Goal: Information Seeking & Learning: Learn about a topic

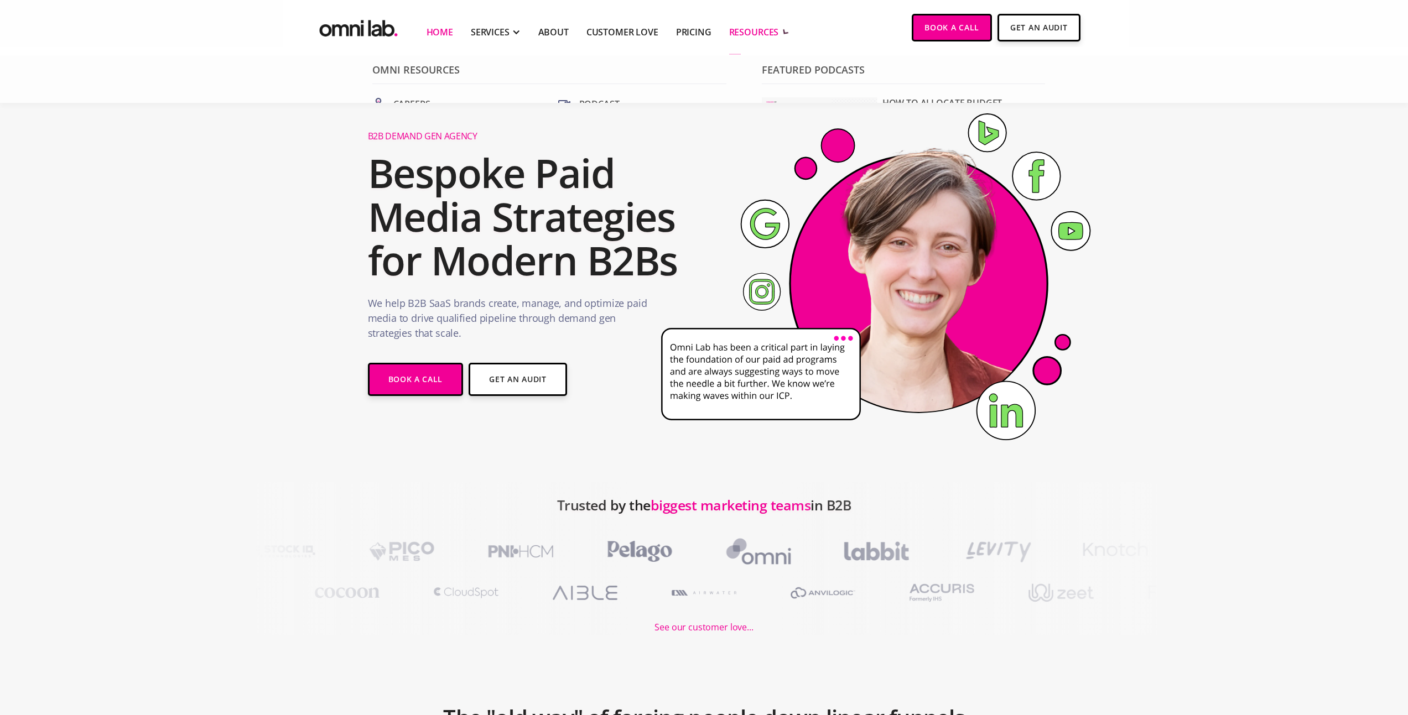
click at [769, 26] on div "RESOURCES" at bounding box center [754, 31] width 50 height 13
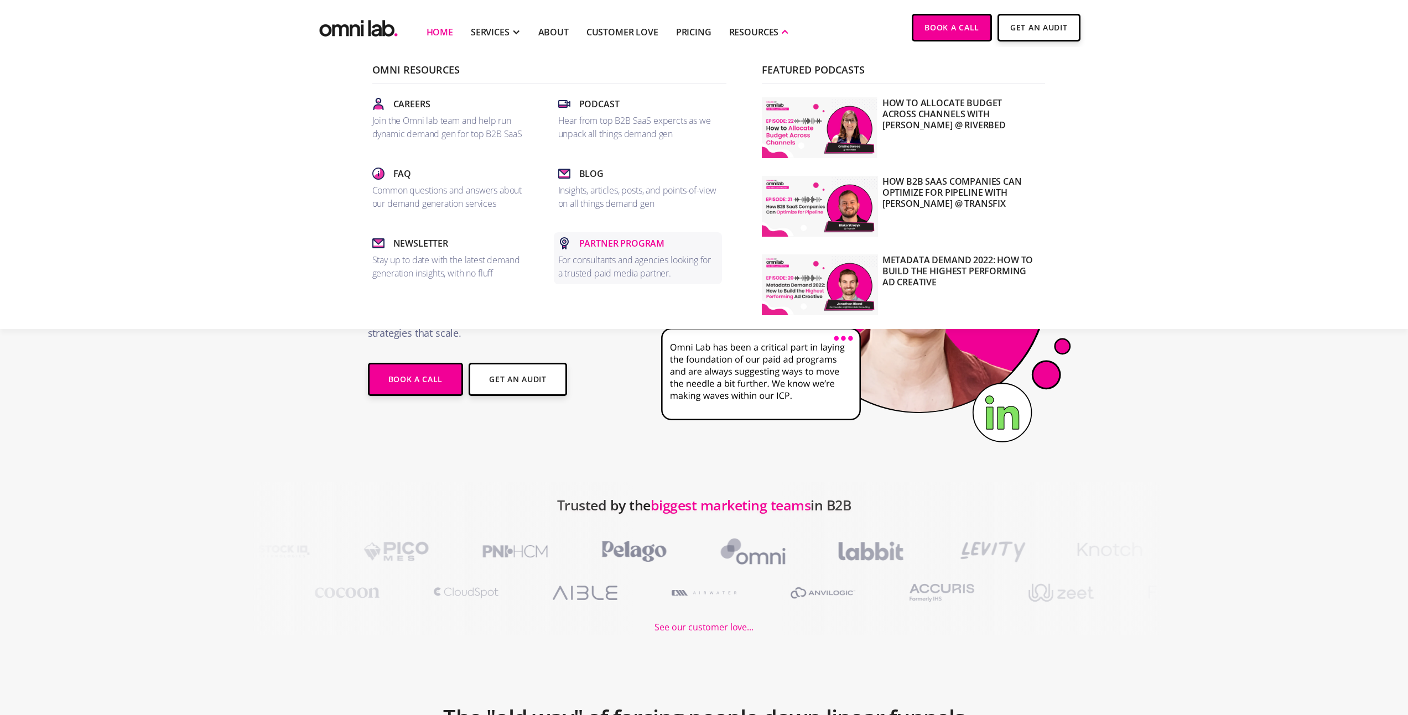
click at [591, 240] on p "Partner Program" at bounding box center [622, 243] width 86 height 13
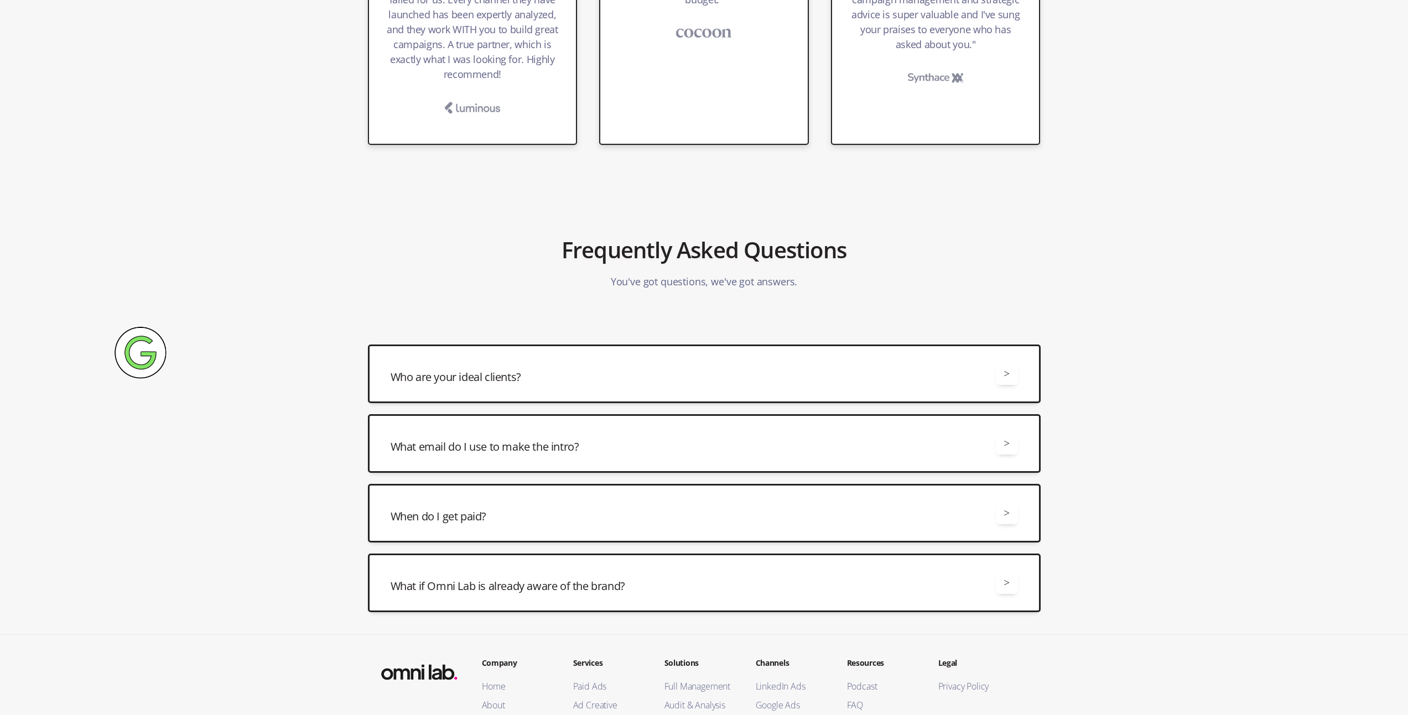
scroll to position [1423, 0]
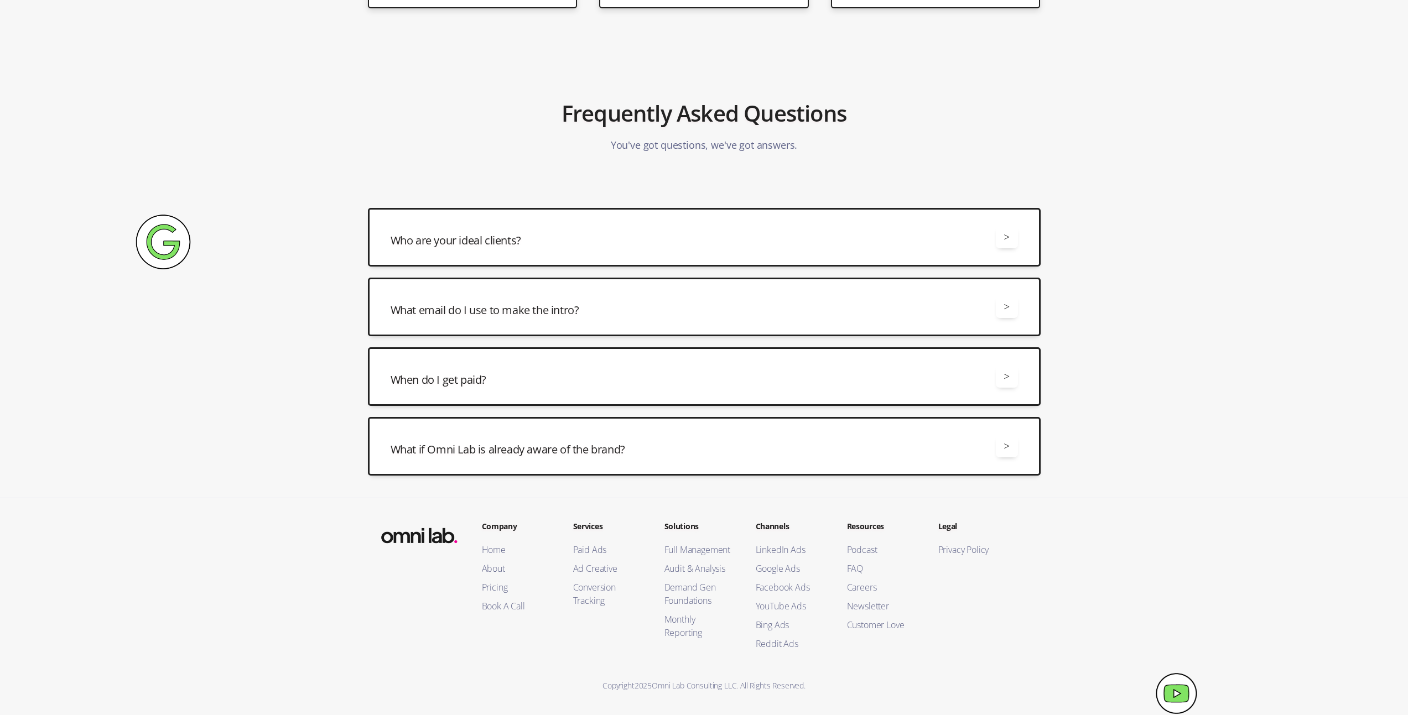
click at [628, 254] on div "Who are your ideal clients? > We are a good fit for B2B SaaS brands spending at…" at bounding box center [704, 237] width 673 height 59
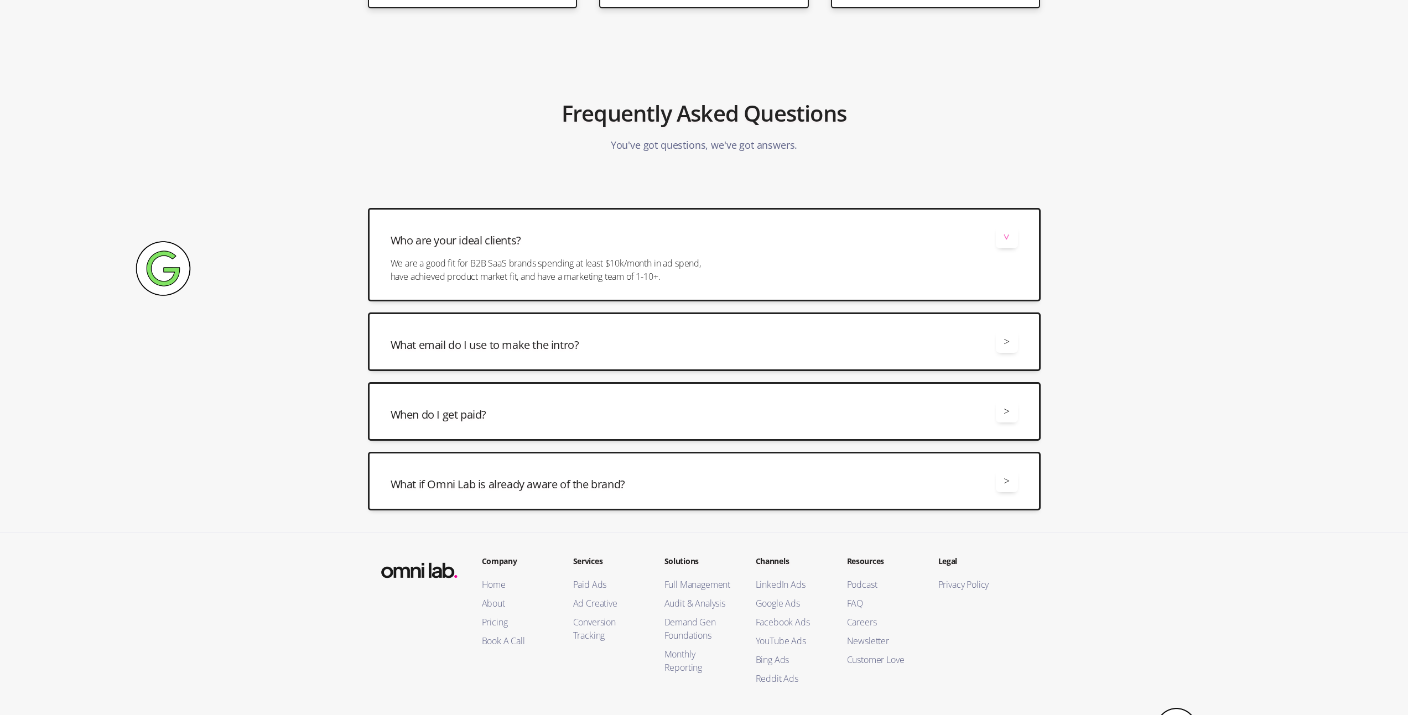
click at [569, 242] on div "Who are your ideal clients? >" at bounding box center [704, 237] width 627 height 22
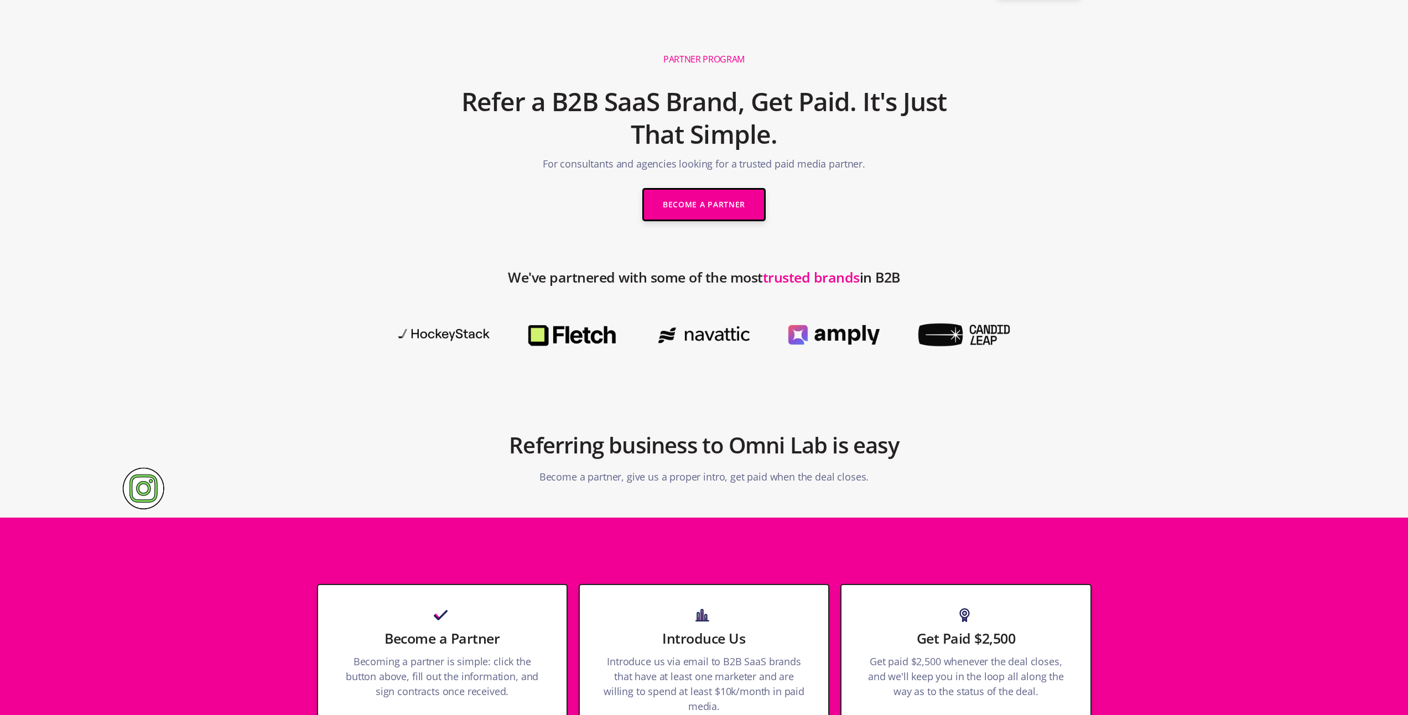
scroll to position [0, 0]
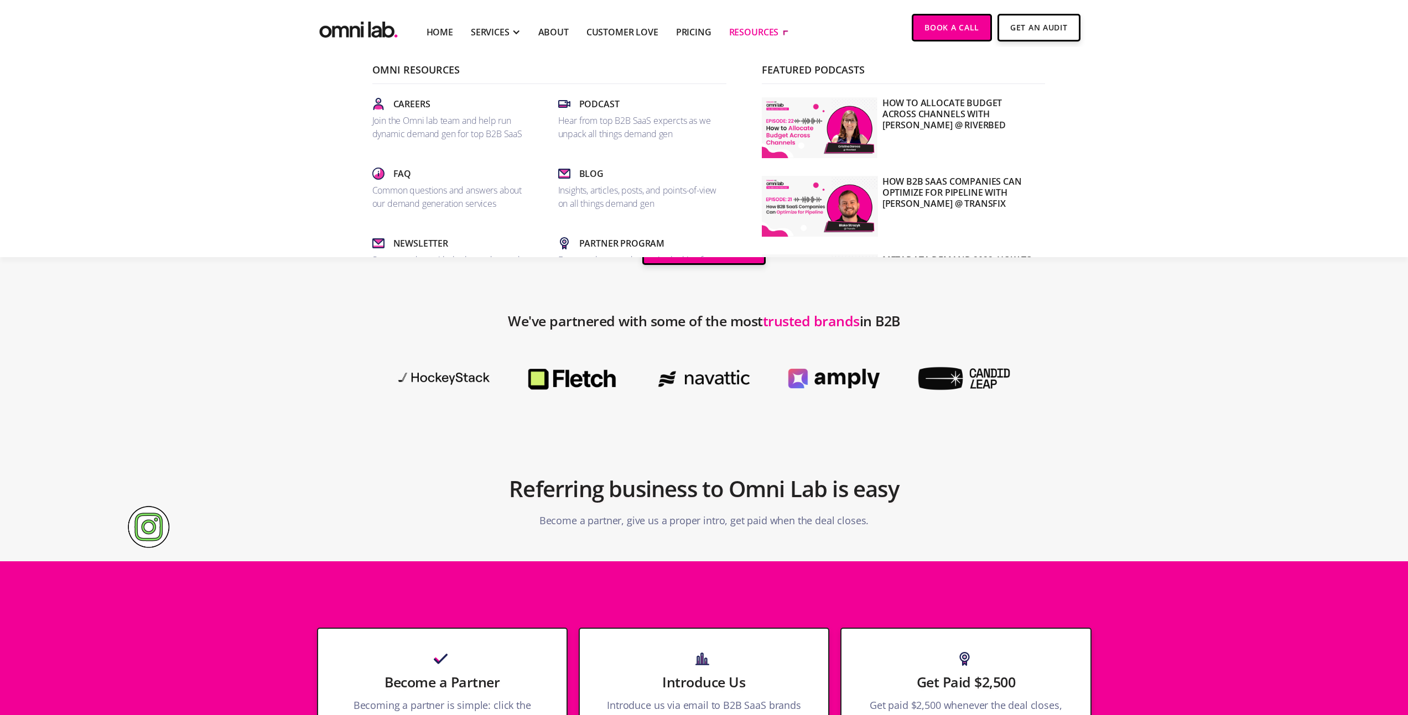
click at [752, 29] on div "RESOURCES" at bounding box center [754, 31] width 50 height 13
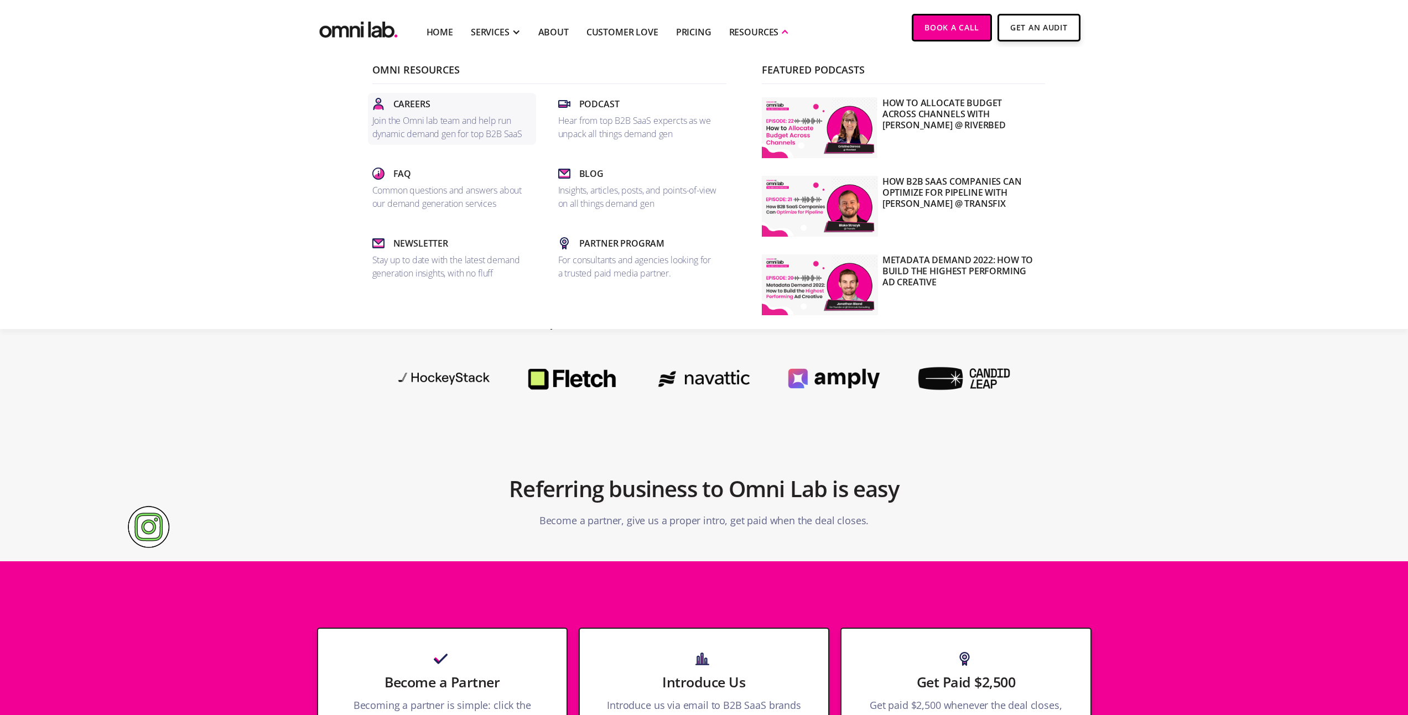
click at [437, 113] on link "Careers Join the Omni lab team and help run dynamic demand gen for top B2B SaaS" at bounding box center [452, 119] width 168 height 52
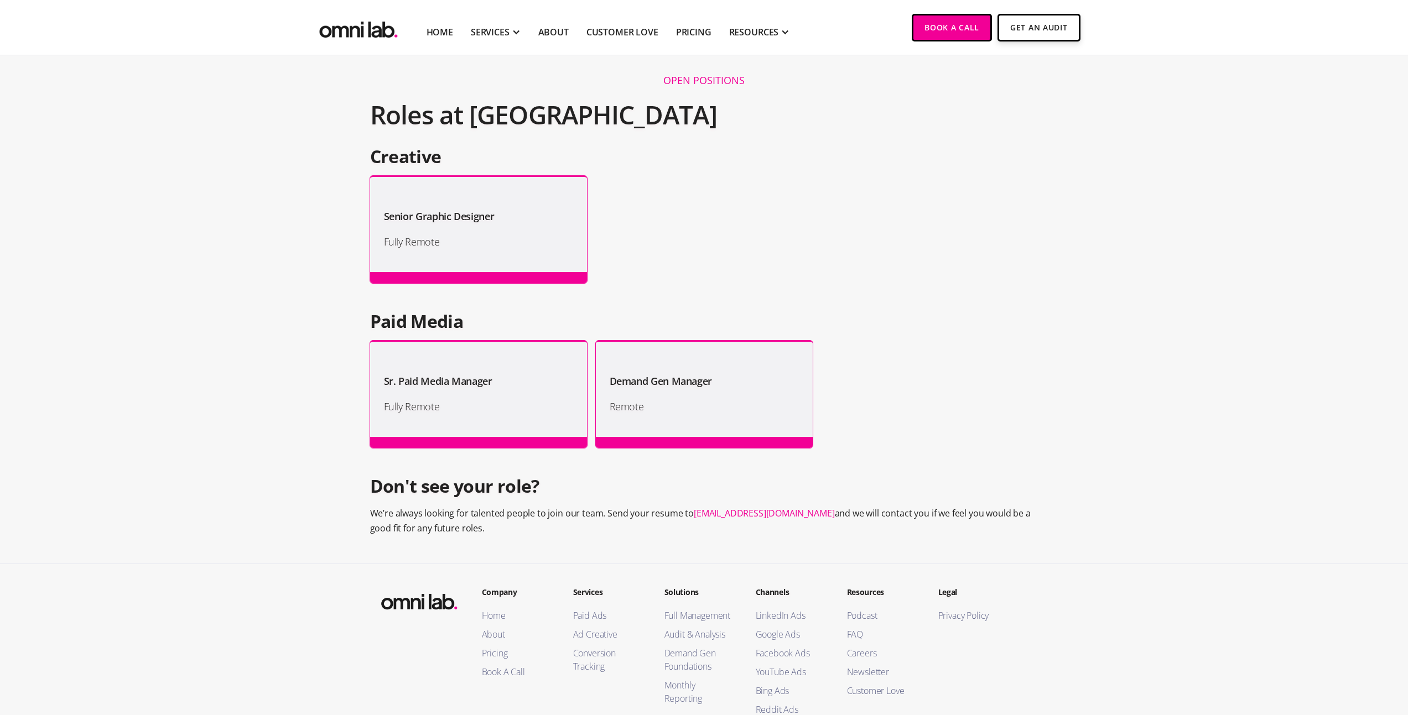
scroll to position [871, 0]
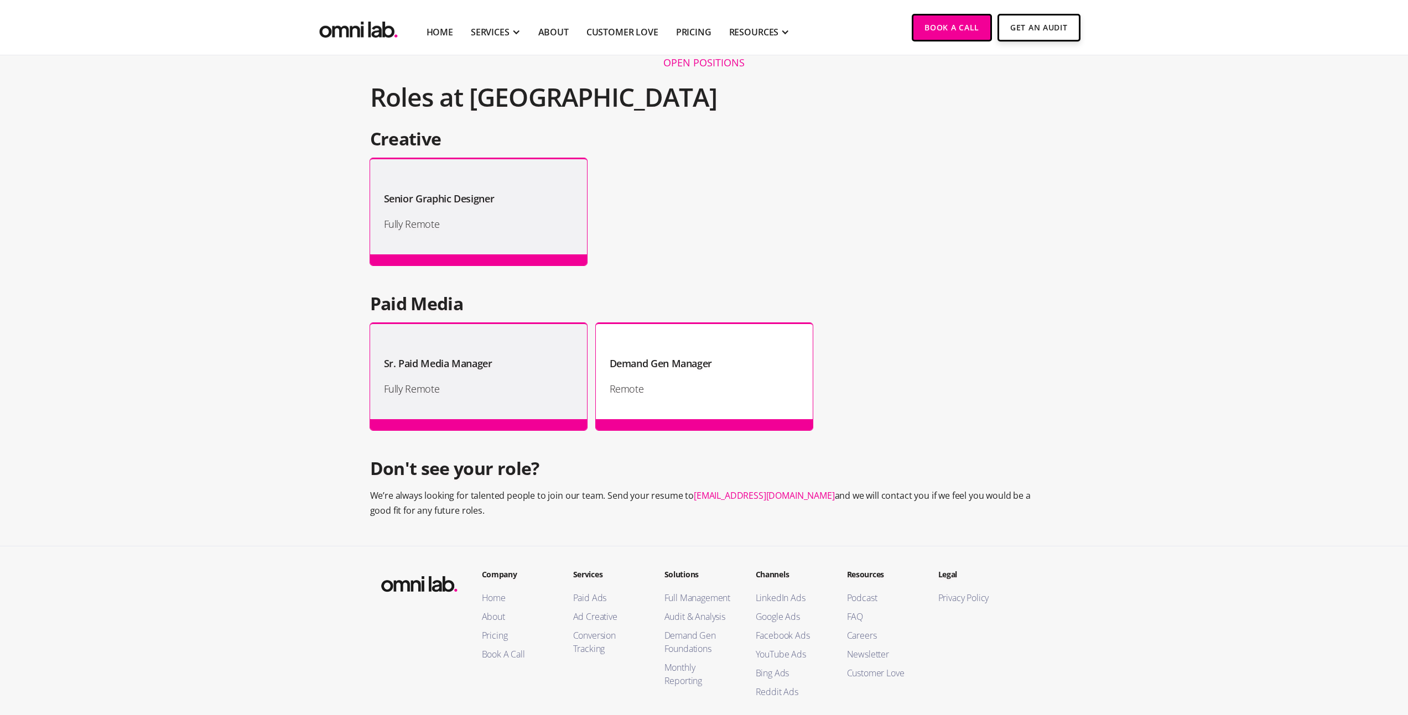
click at [690, 351] on div "Demand Gen Manager" at bounding box center [704, 358] width 189 height 25
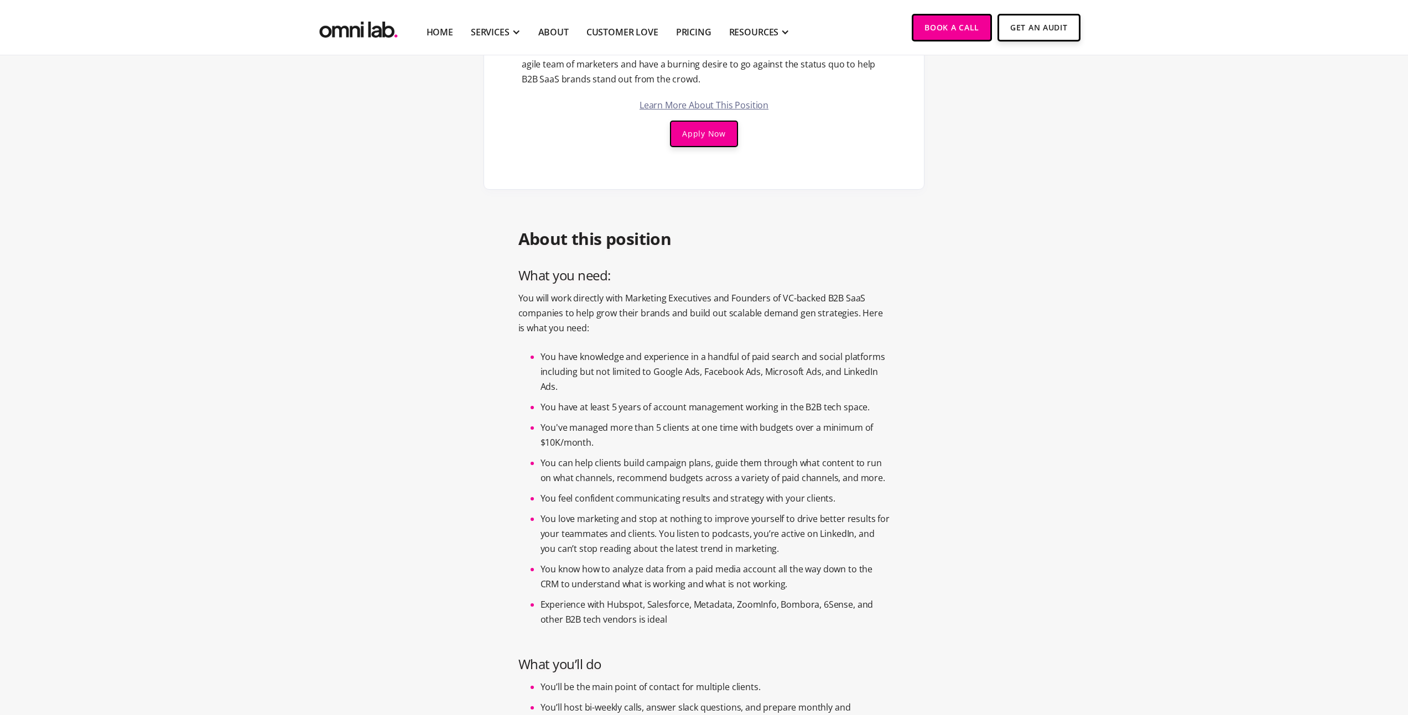
drag, startPoint x: 612, startPoint y: 404, endPoint x: 884, endPoint y: 407, distance: 272.2
click at [884, 407] on li "You have at least 5 years of account management working in the B2B tech space." at bounding box center [715, 407] width 350 height 15
drag, startPoint x: 884, startPoint y: 407, endPoint x: 535, endPoint y: 410, distance: 348.5
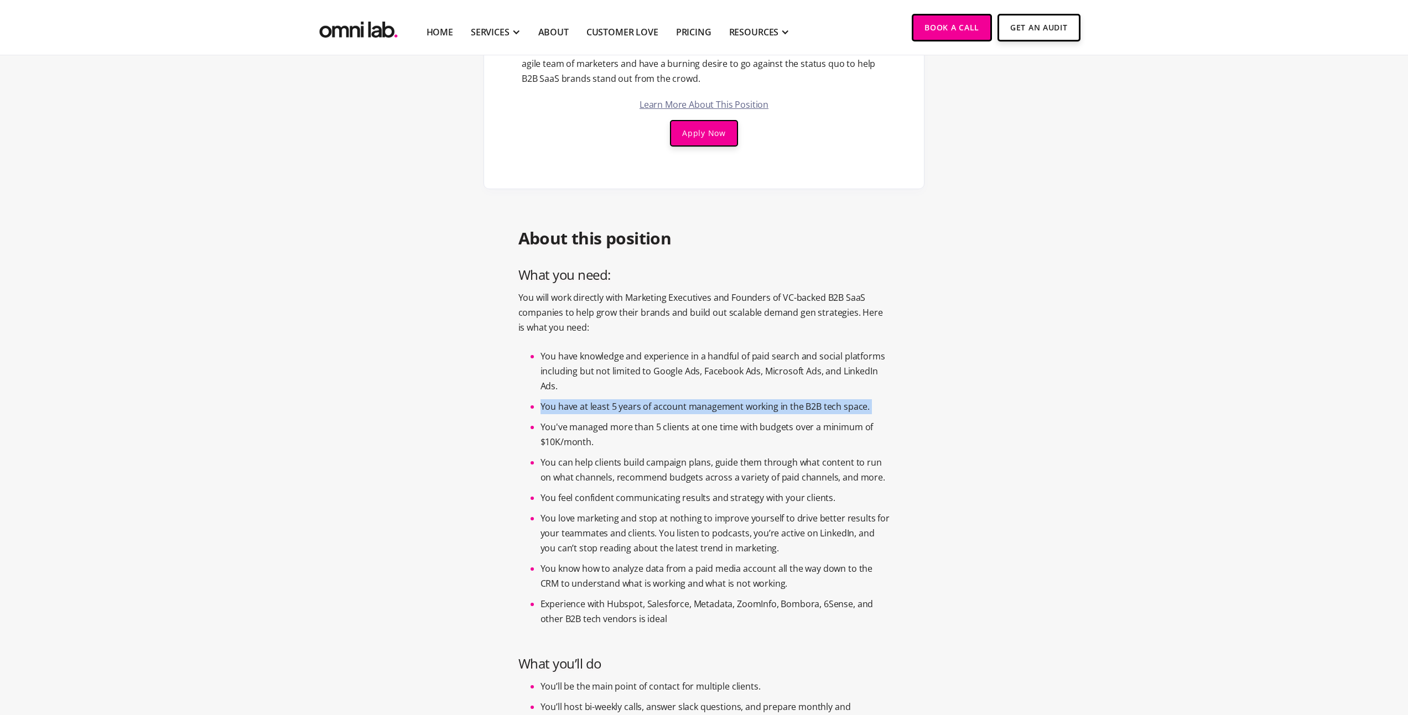
click at [535, 410] on ul "You have knowledge and experience in a handful of paid search and social platfo…" at bounding box center [704, 490] width 372 height 283
drag, startPoint x: 535, startPoint y: 410, endPoint x: 866, endPoint y: 403, distance: 330.9
click at [866, 403] on ul "You have knowledge and experience in a handful of paid search and social platfo…" at bounding box center [704, 490] width 372 height 283
click at [866, 403] on li "You have at least 5 years of account management working in the B2B tech space." at bounding box center [715, 406] width 350 height 15
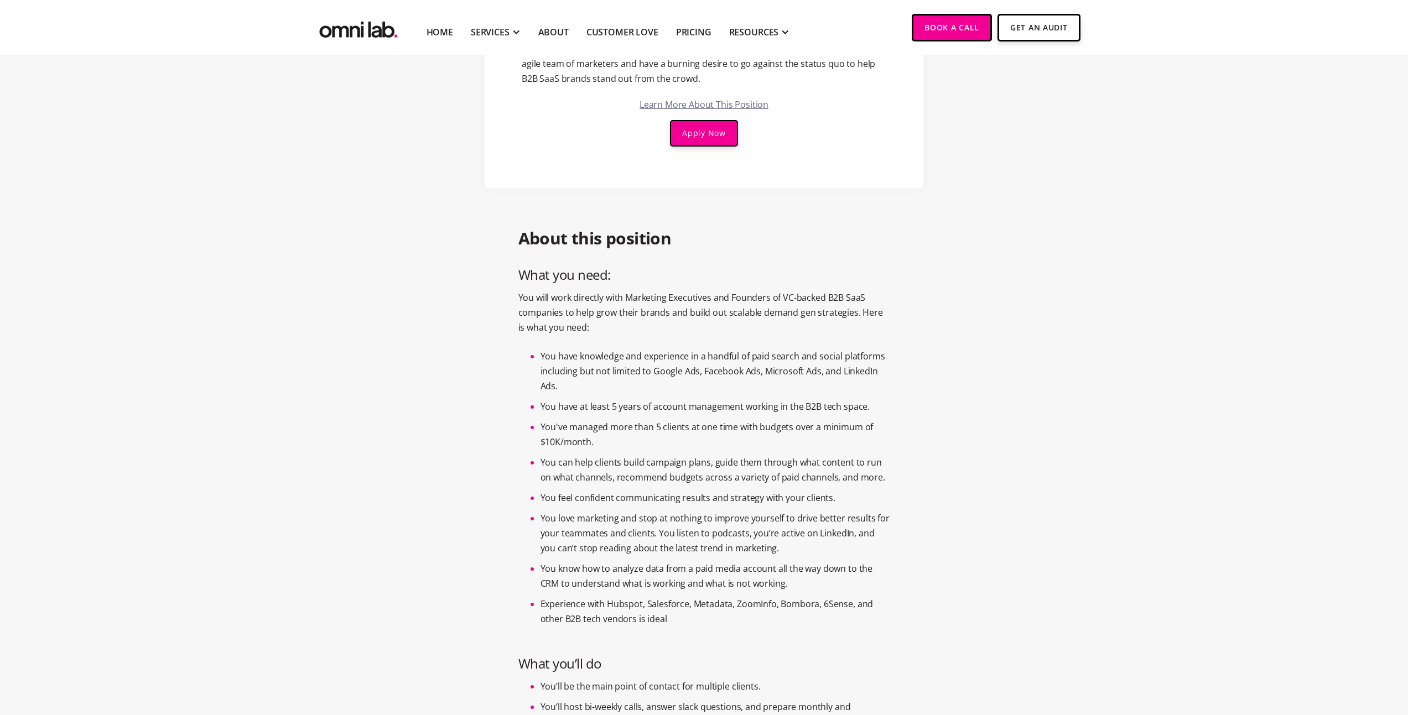
click at [866, 403] on li "You have at least 5 years of account management working in the B2B tech space." at bounding box center [715, 406] width 350 height 15
click at [865, 403] on li "You have at least 5 years of account management working in the B2B tech space." at bounding box center [715, 406] width 350 height 15
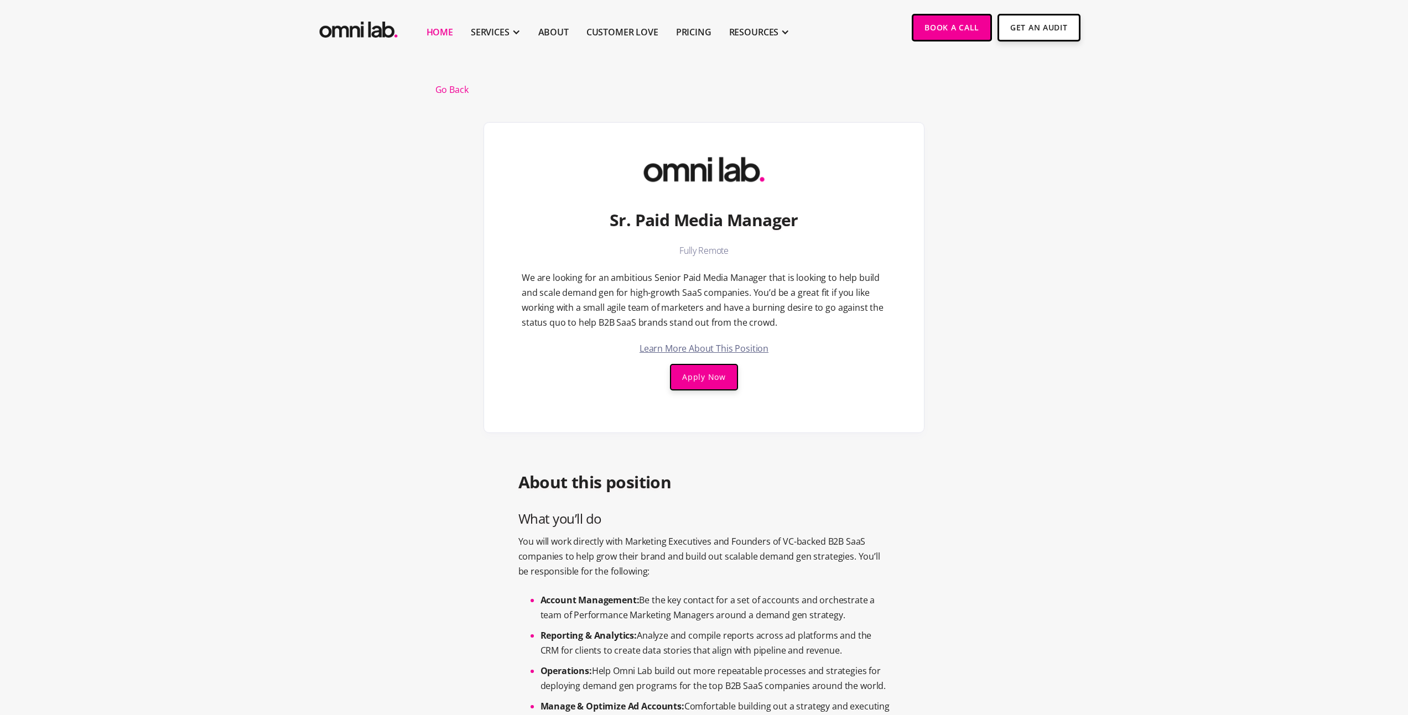
scroll to position [2, 0]
click at [435, 31] on link "Home" at bounding box center [439, 31] width 27 height 13
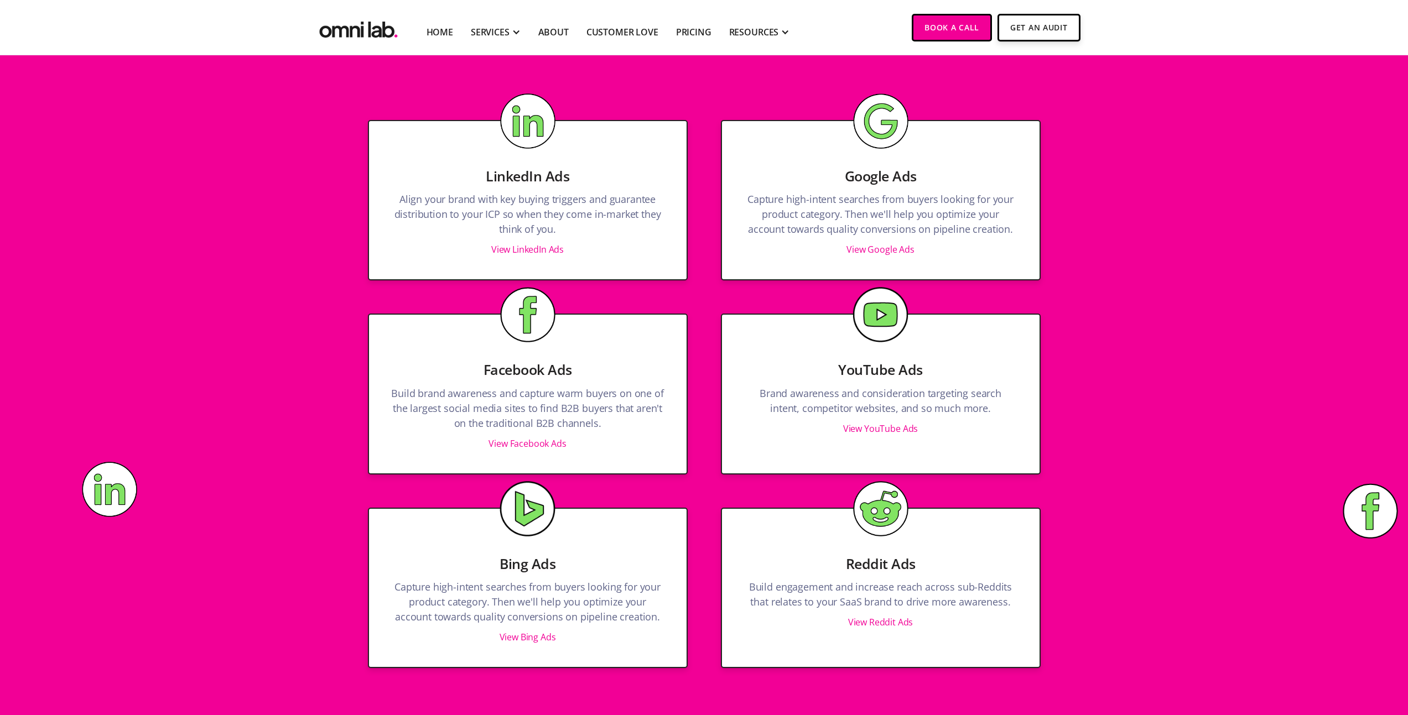
scroll to position [1182, 0]
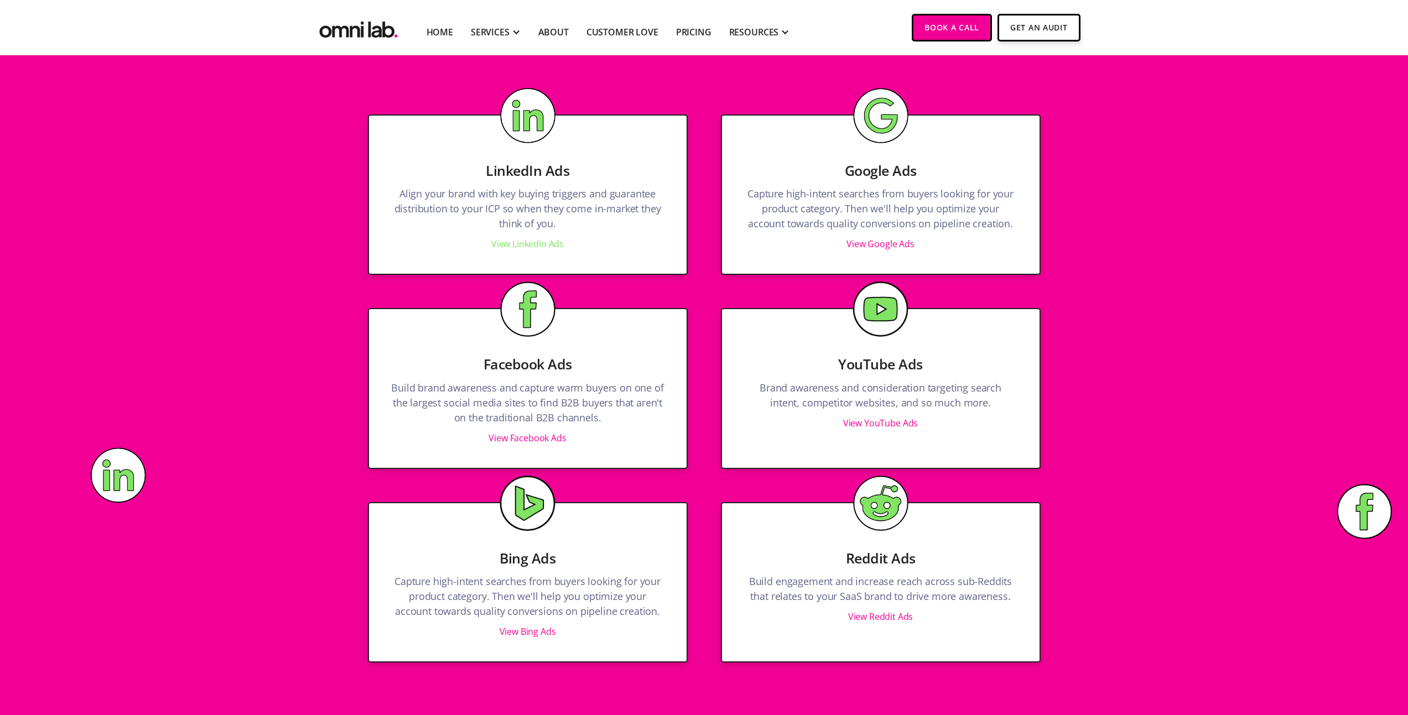
click at [518, 248] on link "View LinkedIn Ads" at bounding box center [527, 244] width 72 height 12
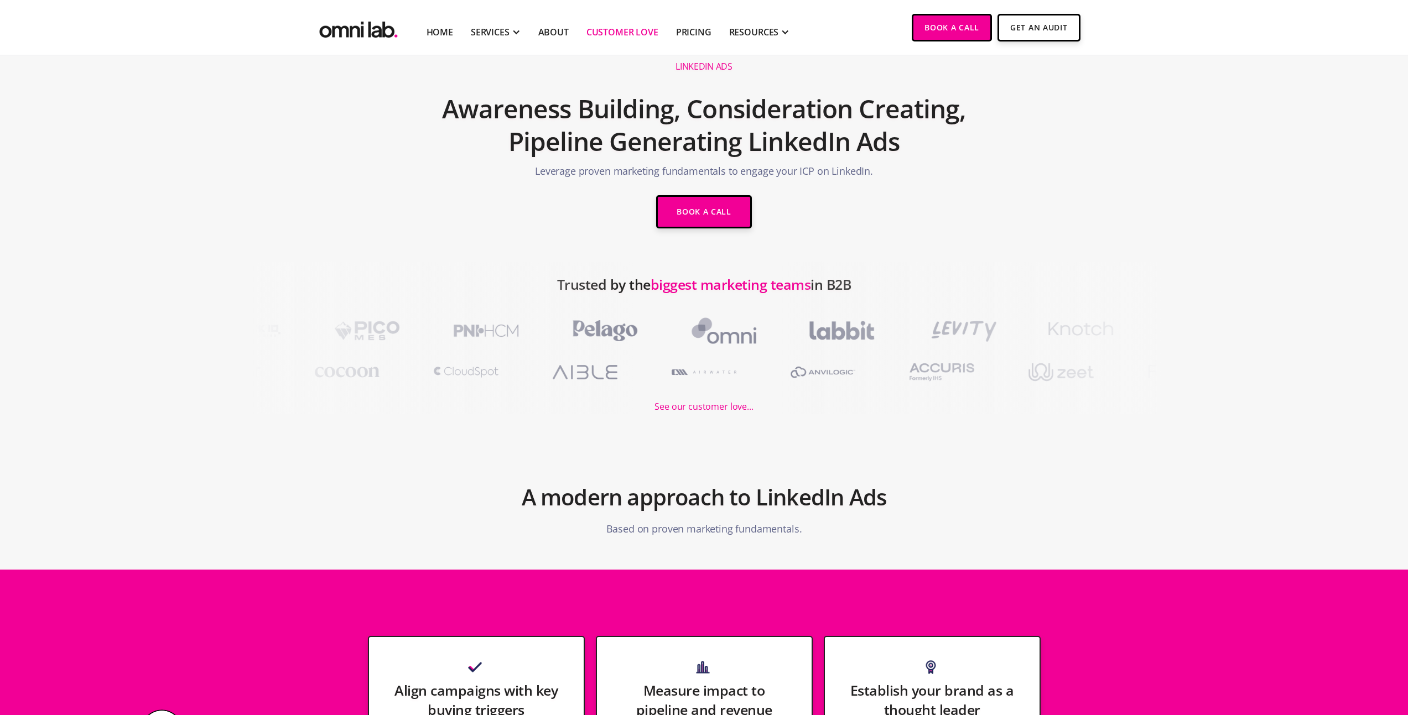
click at [647, 33] on link "Customer Love" at bounding box center [622, 31] width 72 height 13
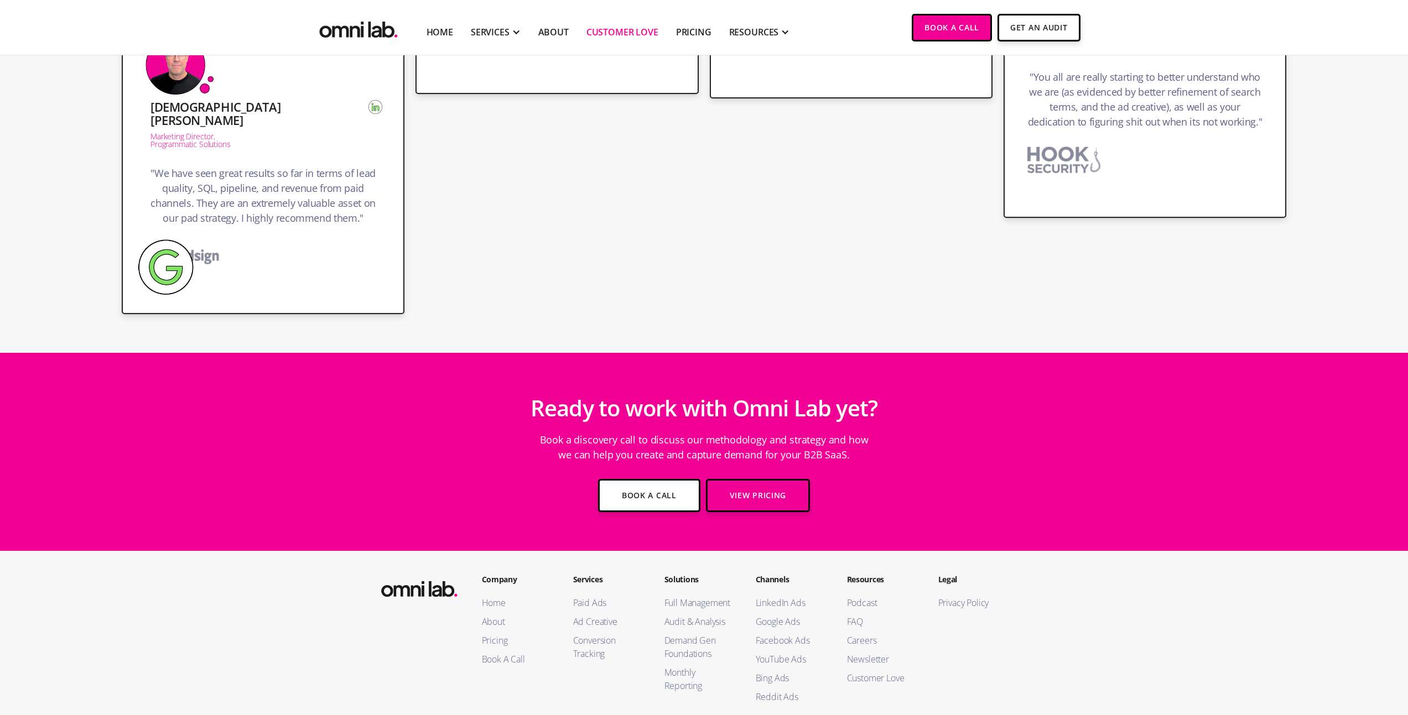
scroll to position [1550, 0]
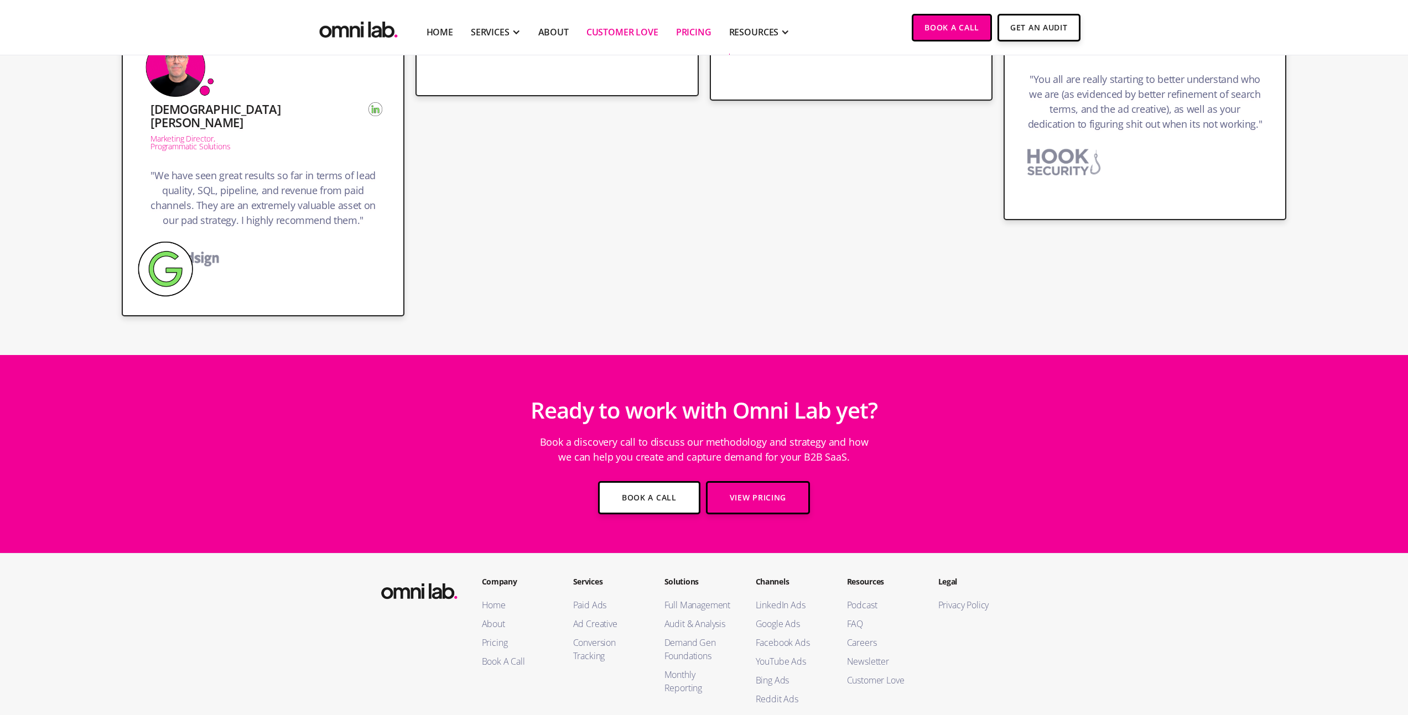
click at [700, 31] on link "Pricing" at bounding box center [693, 31] width 35 height 13
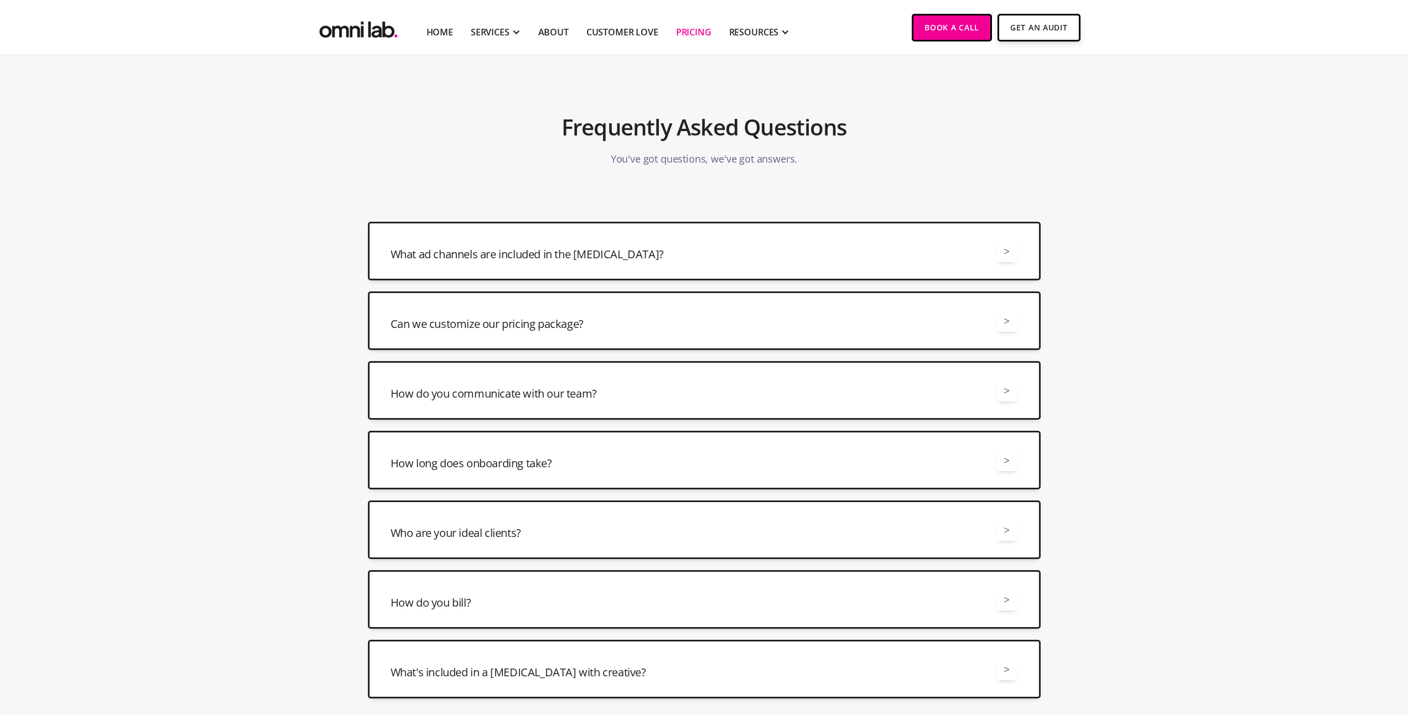
scroll to position [2637, 0]
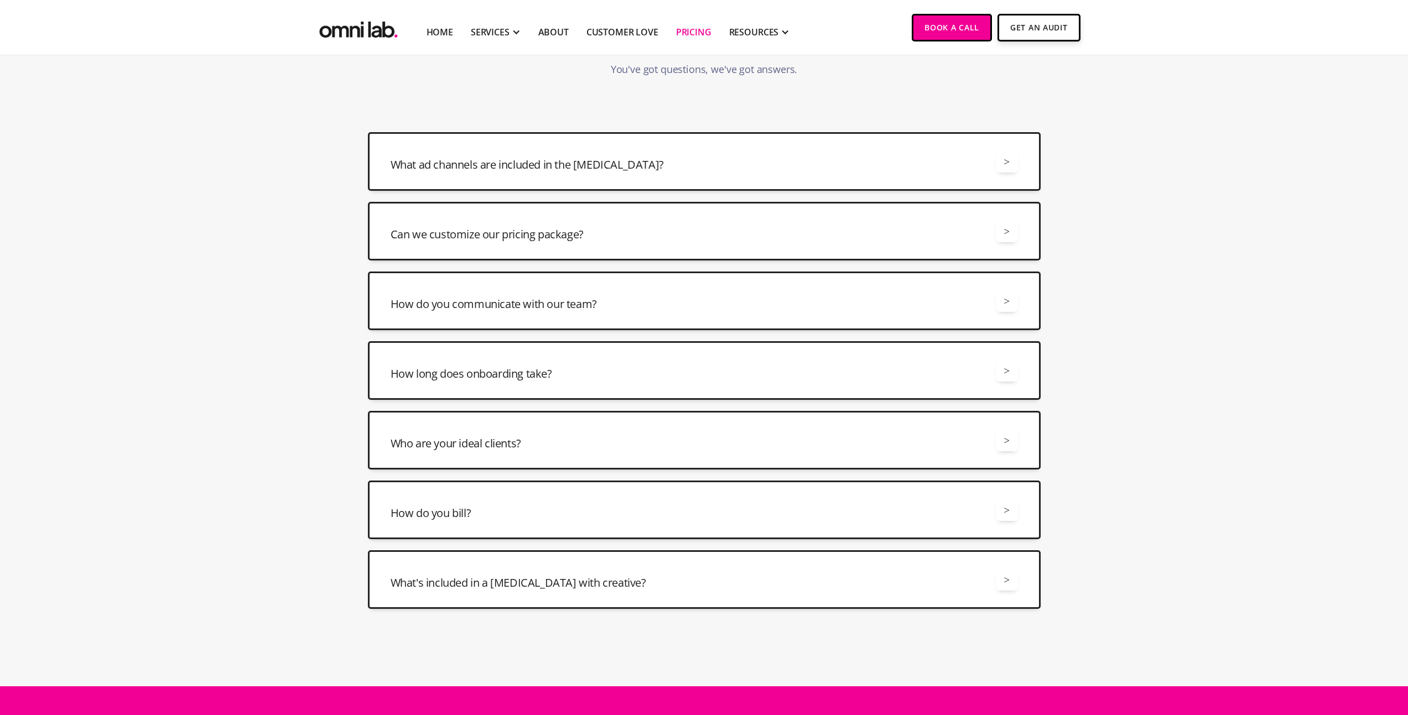
click at [699, 161] on div "What ad channels are included in the [MEDICAL_DATA]? >" at bounding box center [704, 161] width 627 height 22
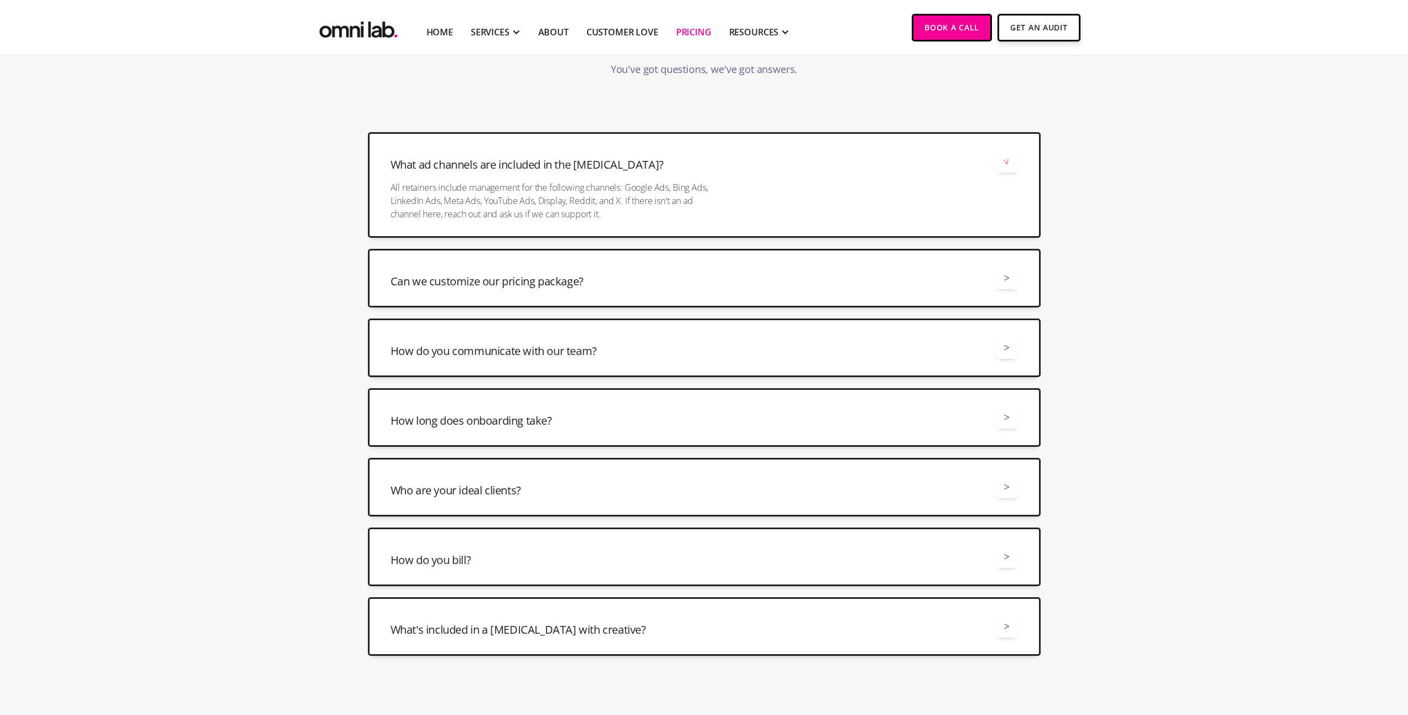
scroll to position [2636, 0]
click at [699, 161] on div "What ad channels are included in the [MEDICAL_DATA]? >" at bounding box center [704, 163] width 627 height 22
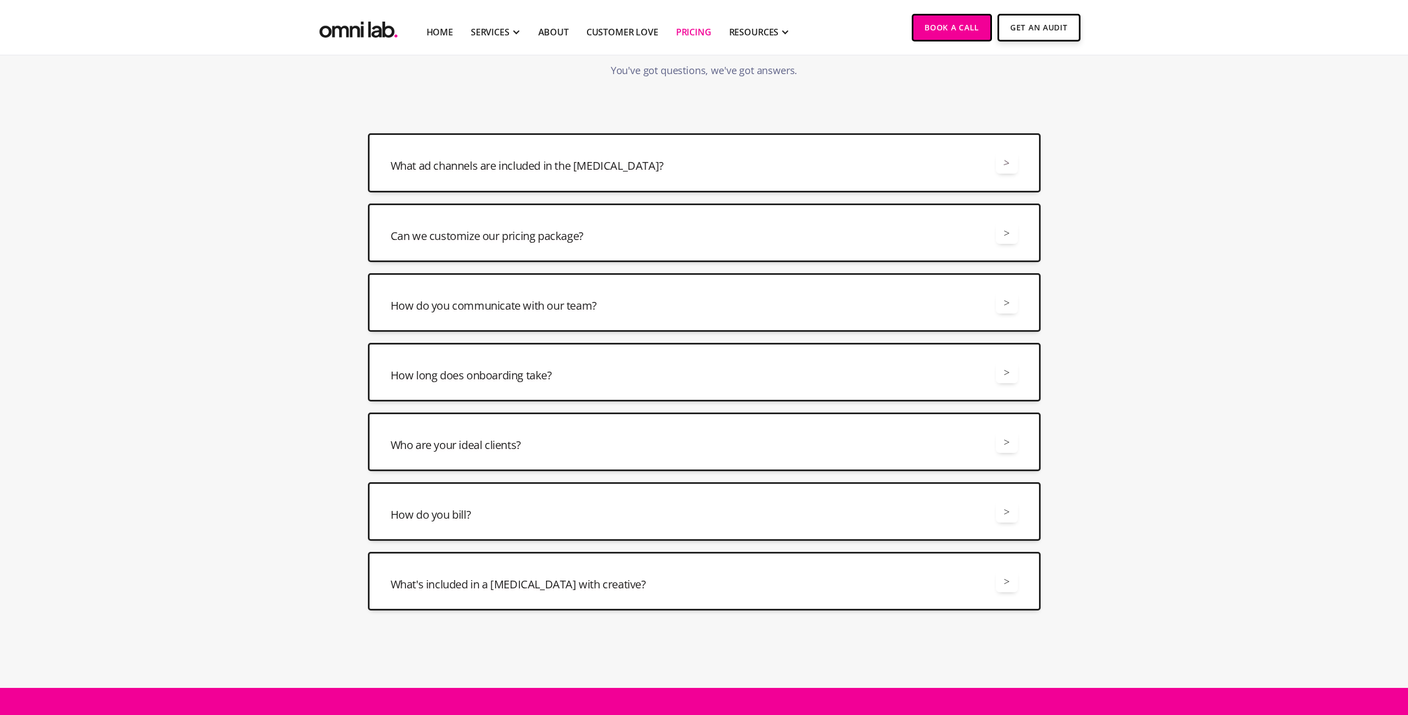
click at [691, 223] on div "Can we customize our pricing package? >" at bounding box center [704, 233] width 627 height 22
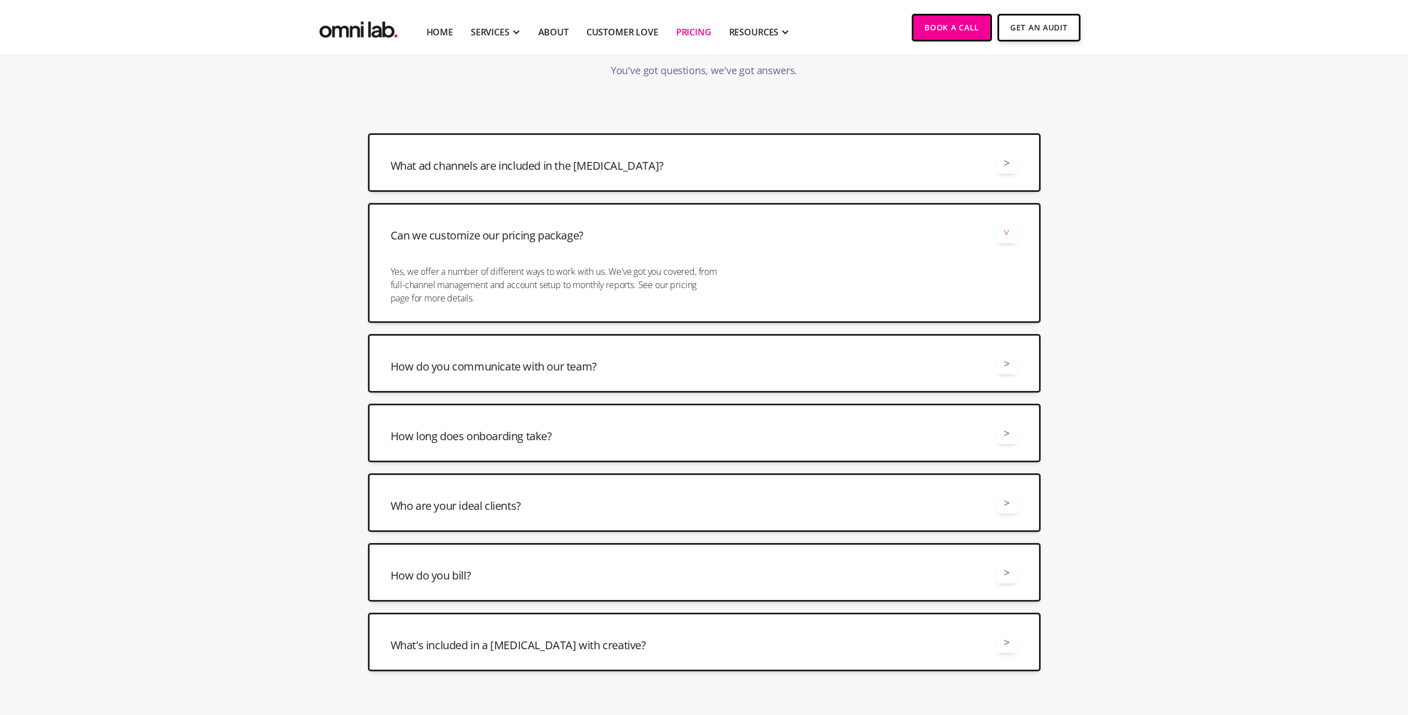
click at [691, 223] on div "Can we customize our pricing package? >" at bounding box center [704, 232] width 627 height 22
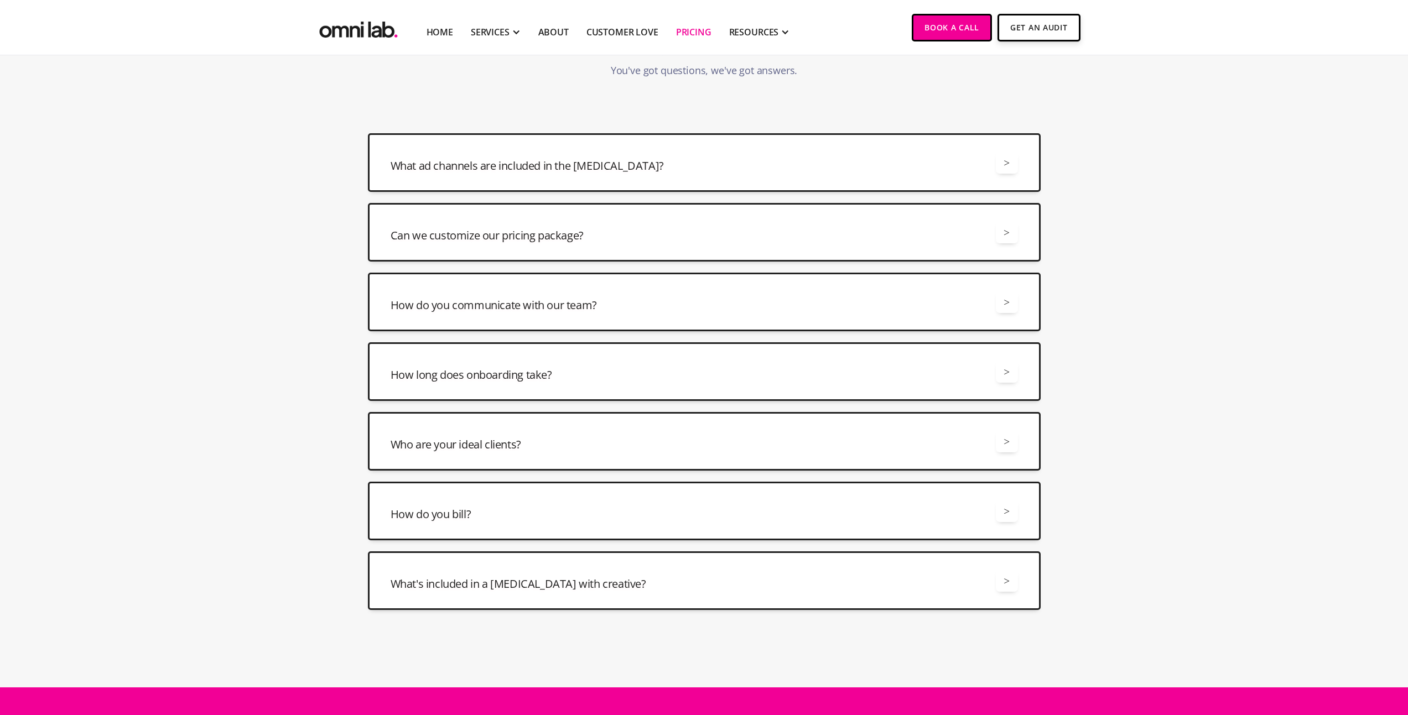
click at [695, 290] on div "How do you communicate with our team? > We'll invite you to a shared Slack chan…" at bounding box center [704, 302] width 673 height 59
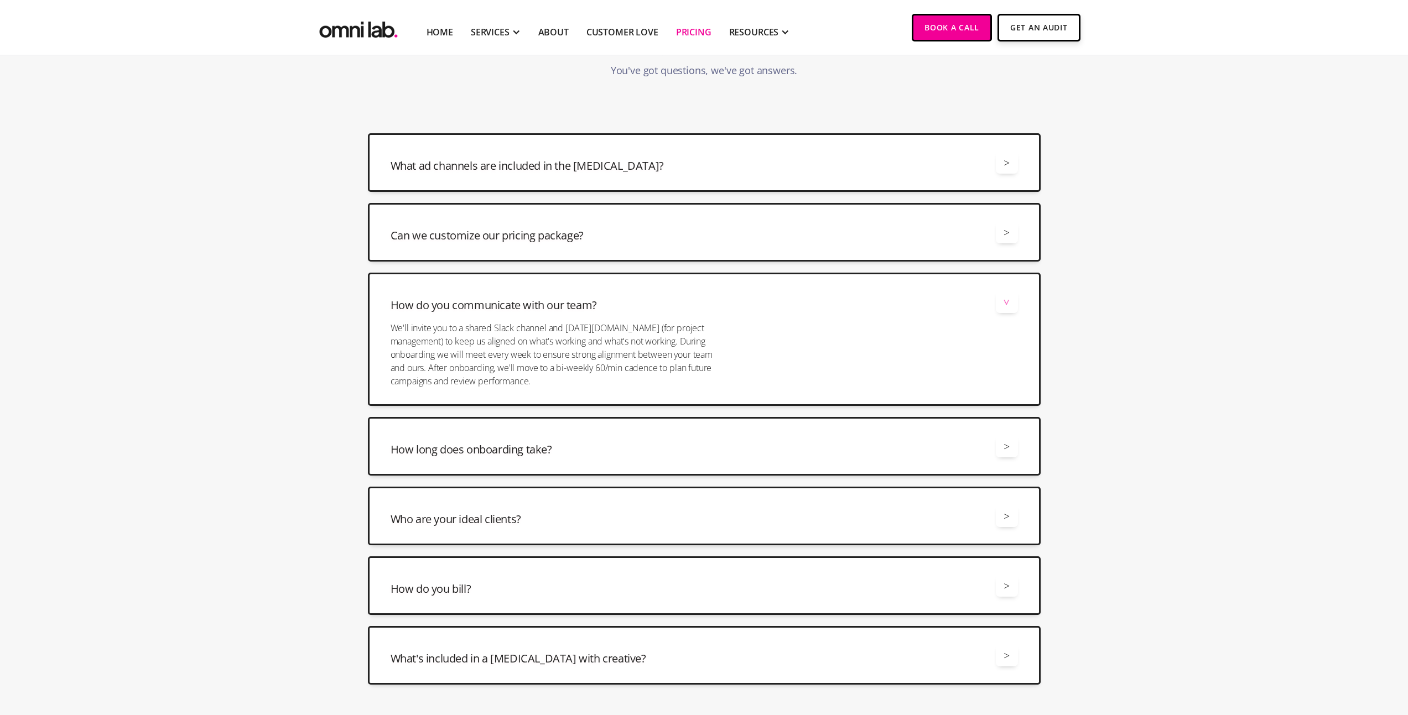
click at [695, 290] on div "How do you communicate with our team? > We'll invite you to a shared Slack chan…" at bounding box center [704, 339] width 673 height 133
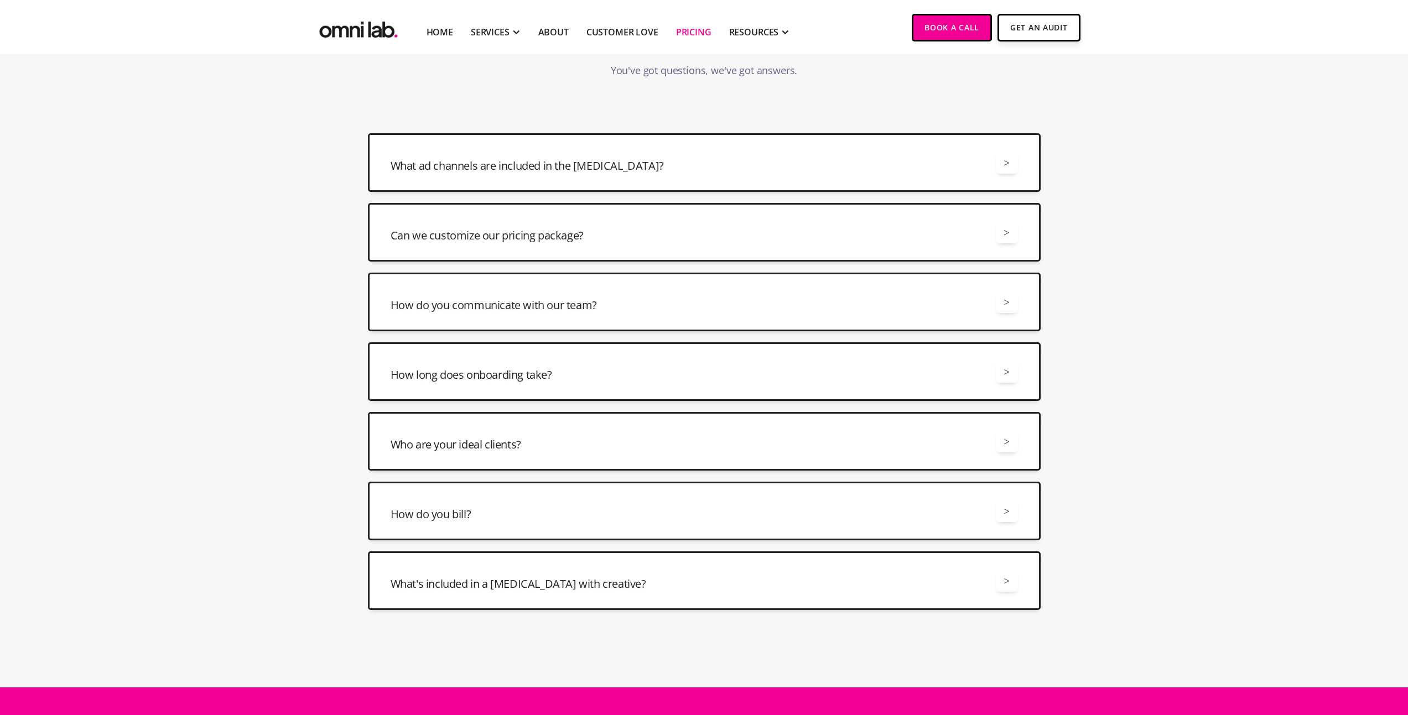
click at [692, 349] on div "How long does onboarding take? > On average onboarding will take three weeks de…" at bounding box center [704, 371] width 673 height 59
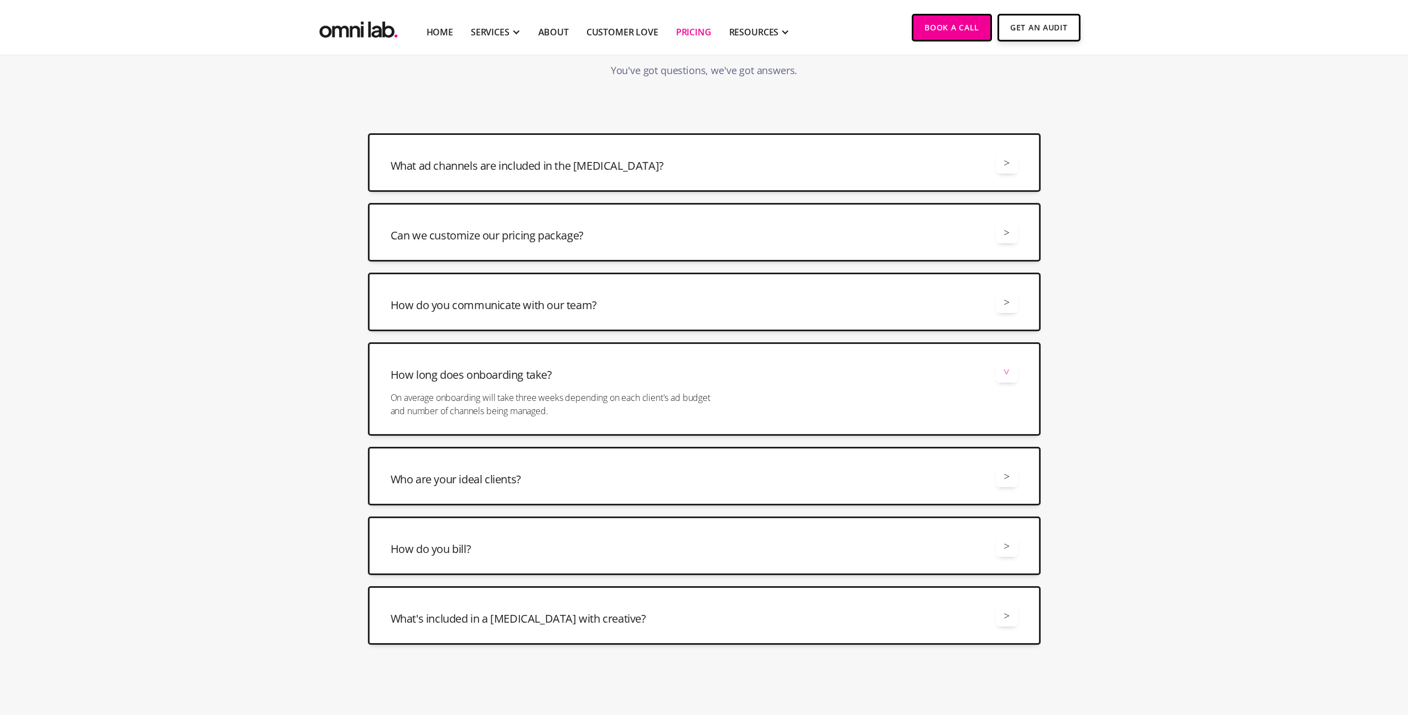
click at [711, 376] on div "How long does onboarding take? >" at bounding box center [704, 372] width 627 height 22
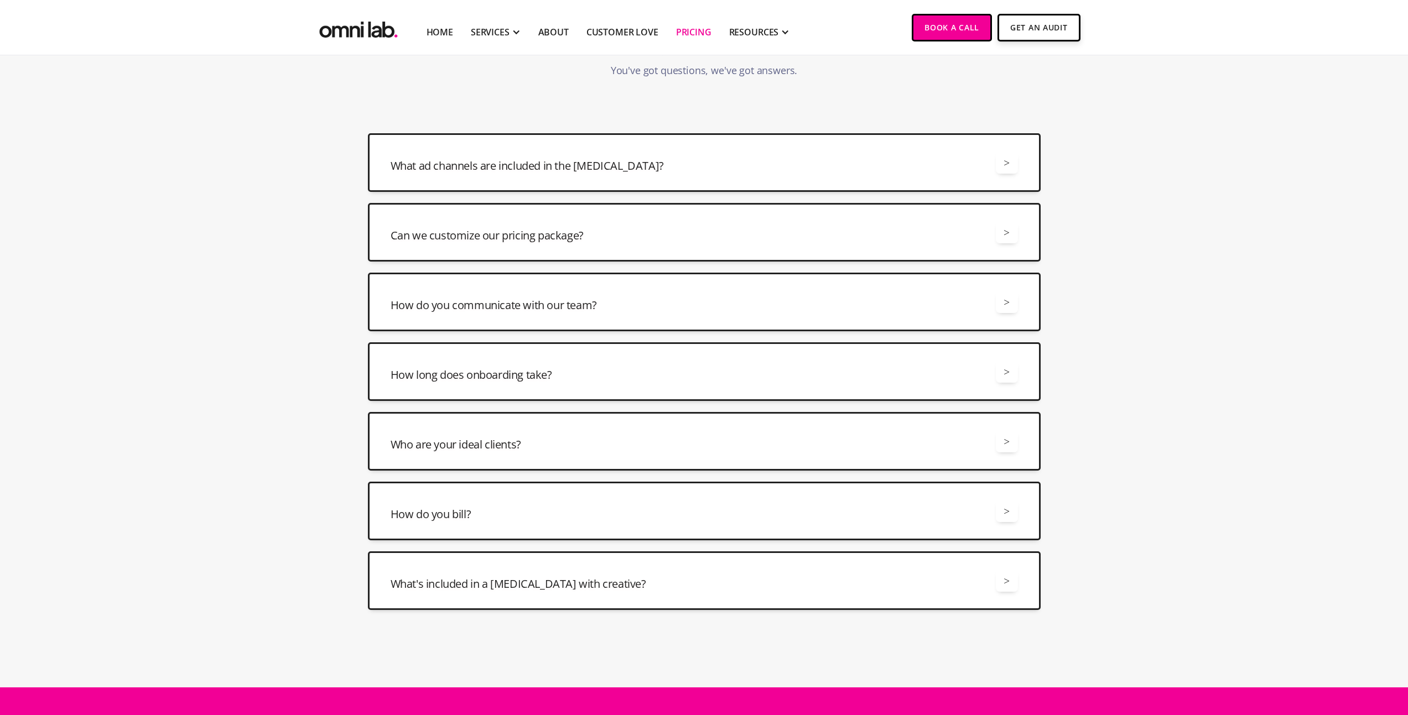
click at [700, 425] on div "Who are your ideal clients? > We are a good fit for B2B SaaS brands spending at…" at bounding box center [704, 441] width 673 height 59
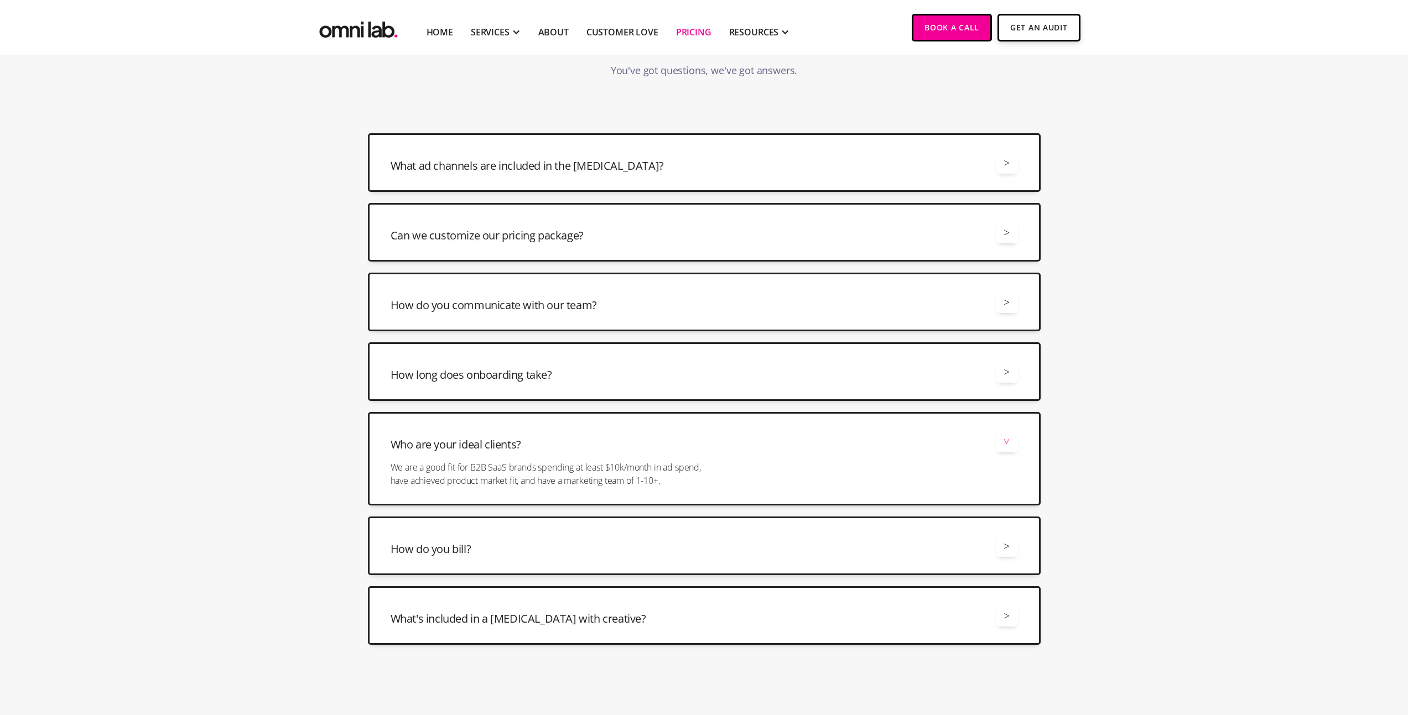
click at [700, 425] on div "Who are your ideal clients? > We are a good fit for B2B SaaS brands spending at…" at bounding box center [704, 458] width 673 height 93
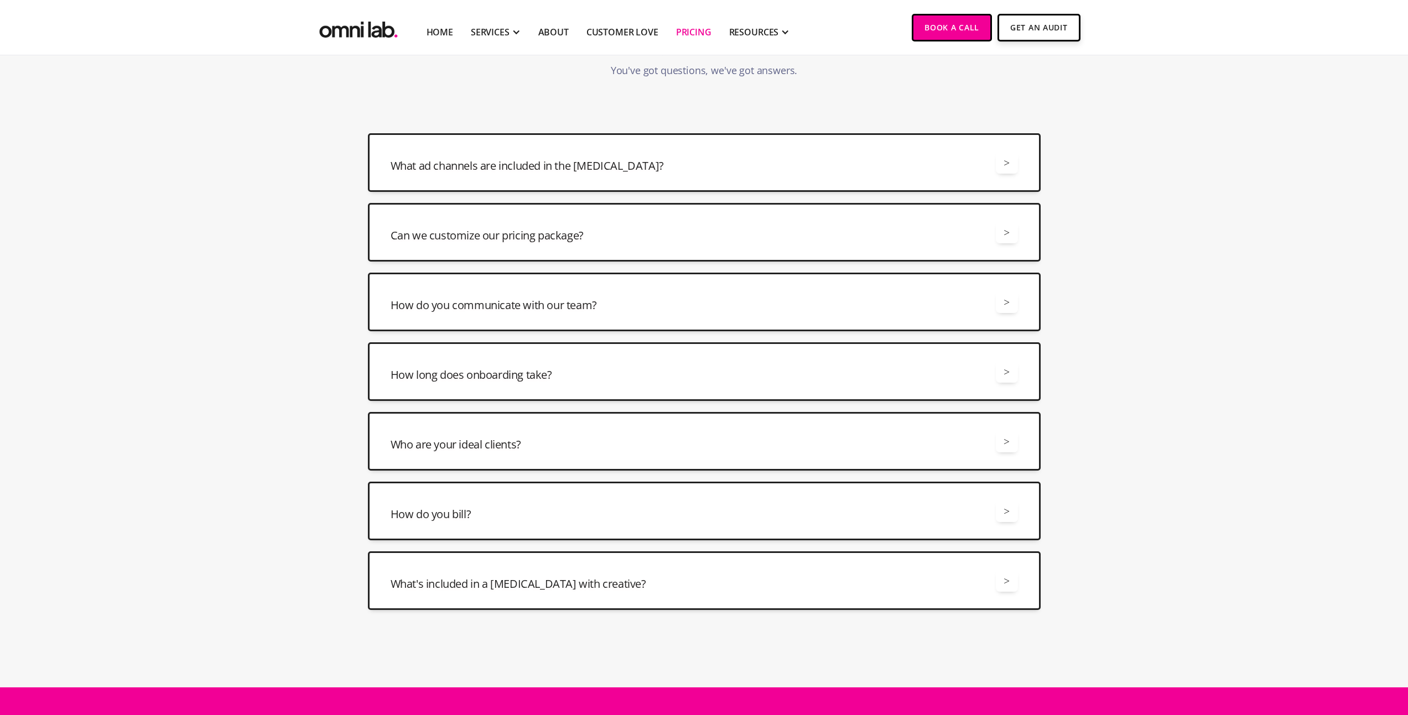
click at [726, 512] on div "How do you bill? >" at bounding box center [704, 511] width 627 height 22
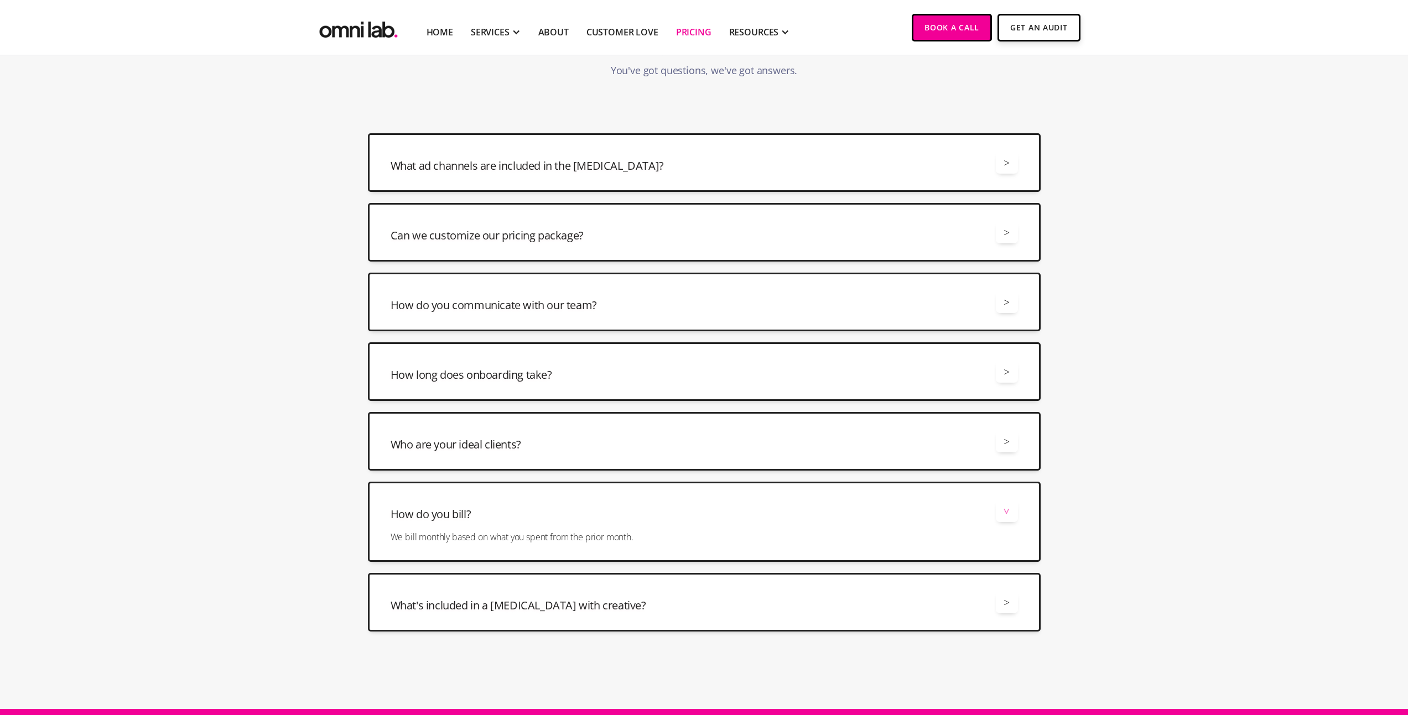
click at [726, 511] on div "How do you bill? >" at bounding box center [704, 511] width 627 height 22
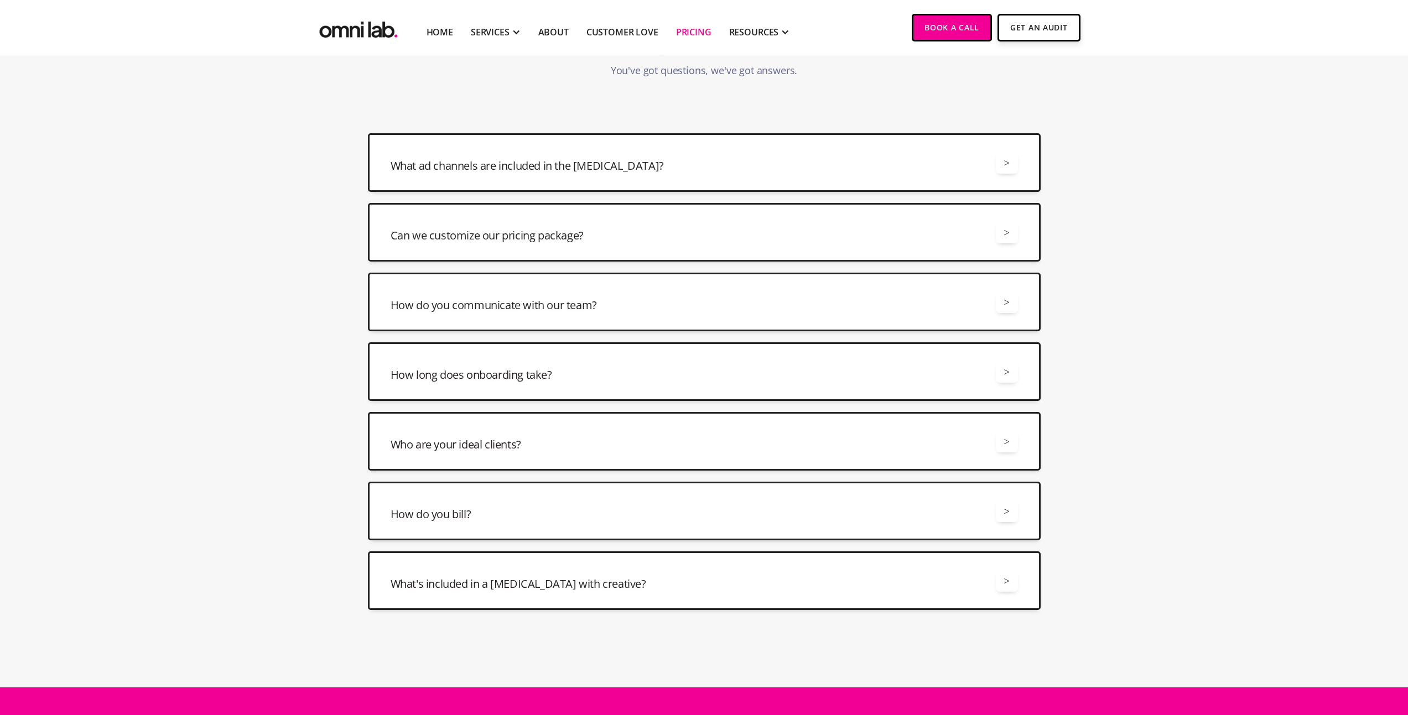
click at [734, 571] on div "What's included in a [MEDICAL_DATA] with creative? >" at bounding box center [704, 581] width 627 height 22
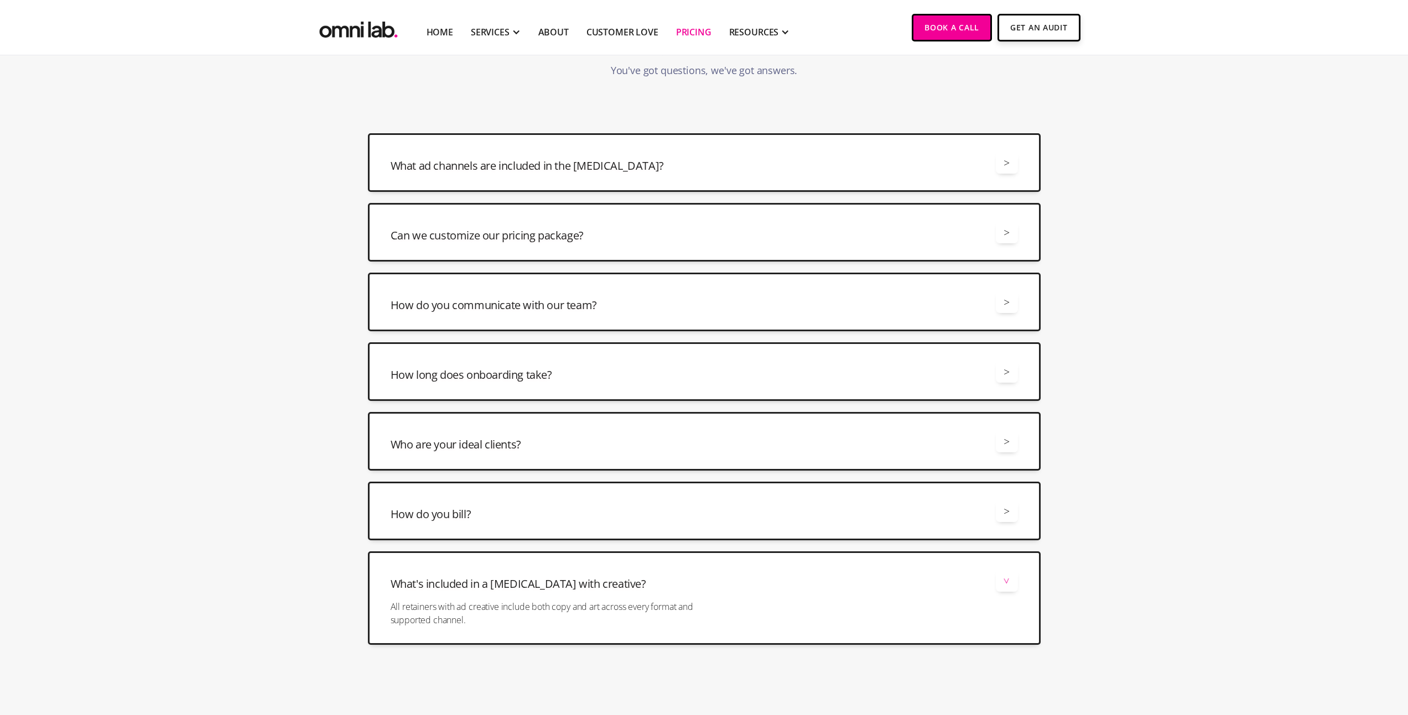
click at [734, 571] on div "What's included in a [MEDICAL_DATA] with creative? >" at bounding box center [704, 581] width 627 height 22
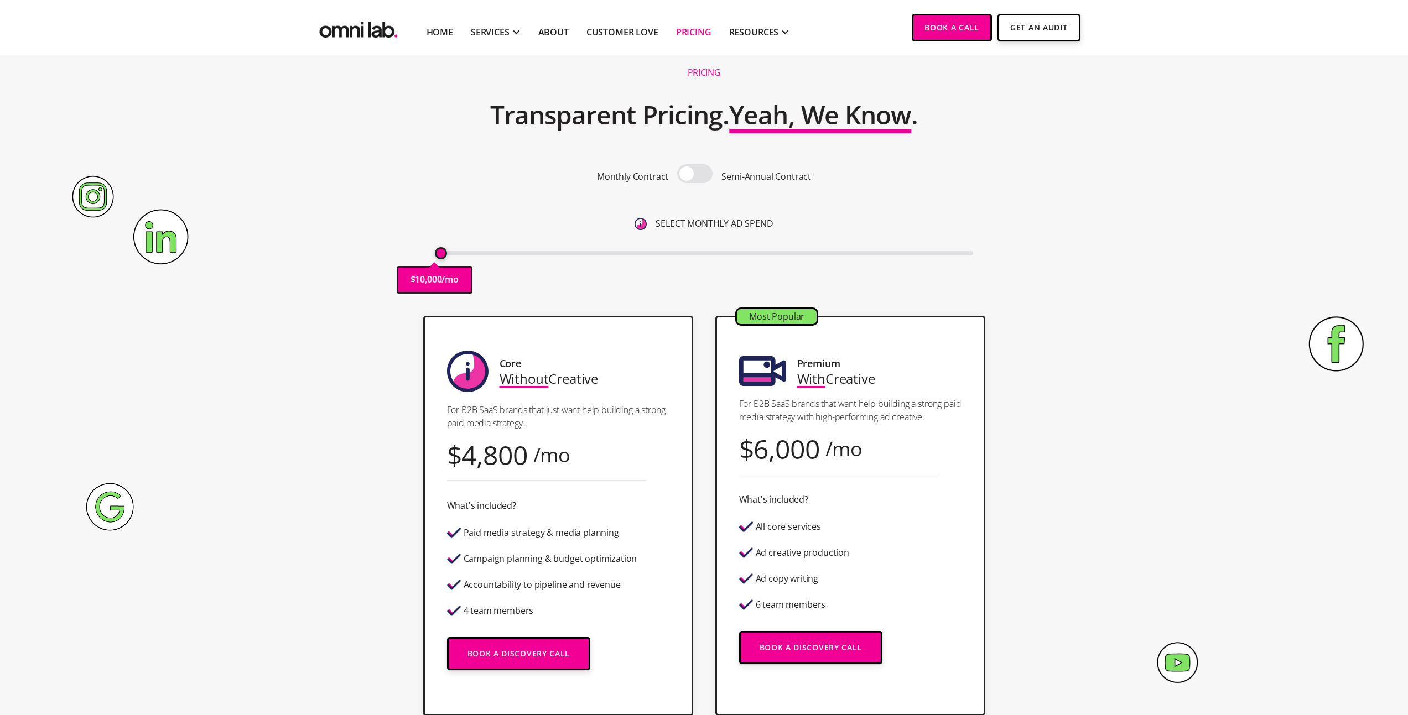
scroll to position [0, 0]
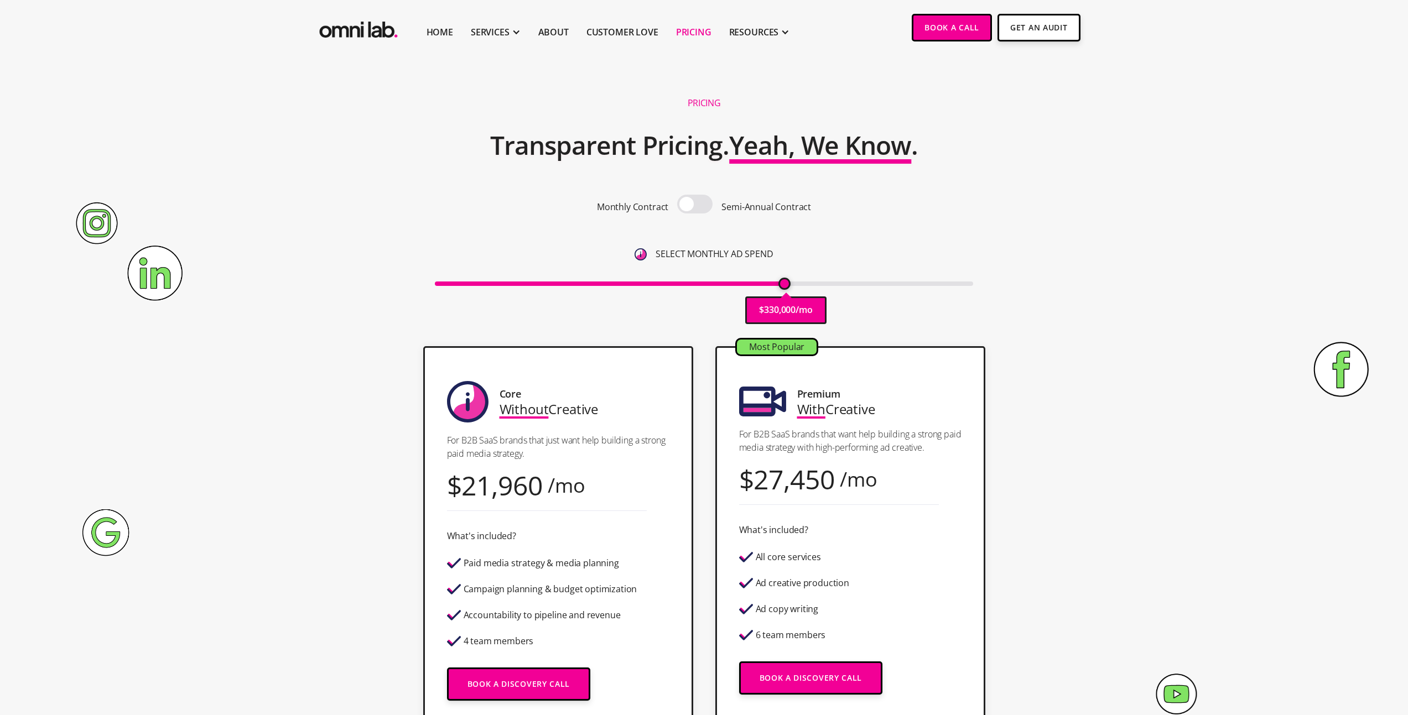
drag, startPoint x: 441, startPoint y: 283, endPoint x: 783, endPoint y: 293, distance: 342.0
click at [783, 286] on input "range" at bounding box center [704, 284] width 538 height 4
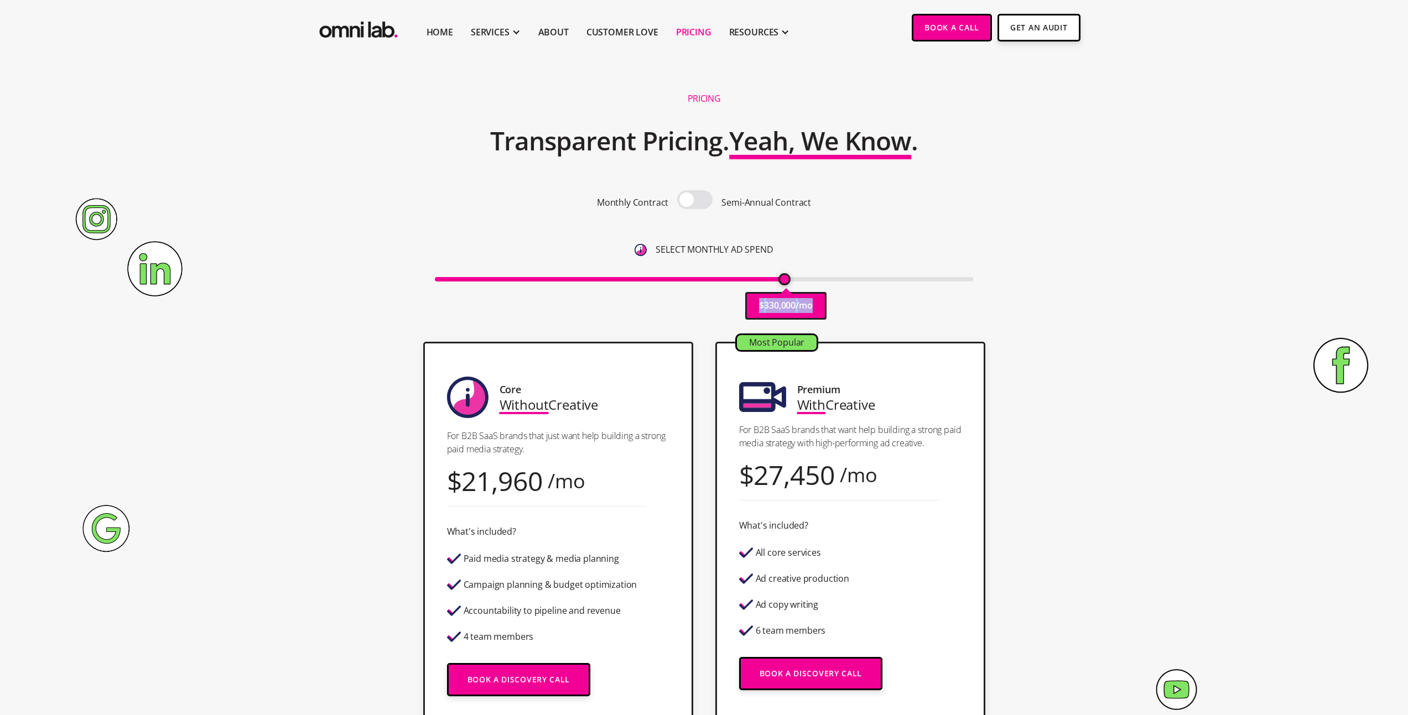
drag, startPoint x: 783, startPoint y: 292, endPoint x: 855, endPoint y: 286, distance: 72.1
click at [900, 279] on div "$ 330,000 /mo" at bounding box center [704, 278] width 538 height 15
click at [820, 282] on input "range" at bounding box center [704, 279] width 538 height 4
drag, startPoint x: 838, startPoint y: 279, endPoint x: 943, endPoint y: 269, distance: 105.5
click at [943, 277] on input "range" at bounding box center [704, 279] width 538 height 4
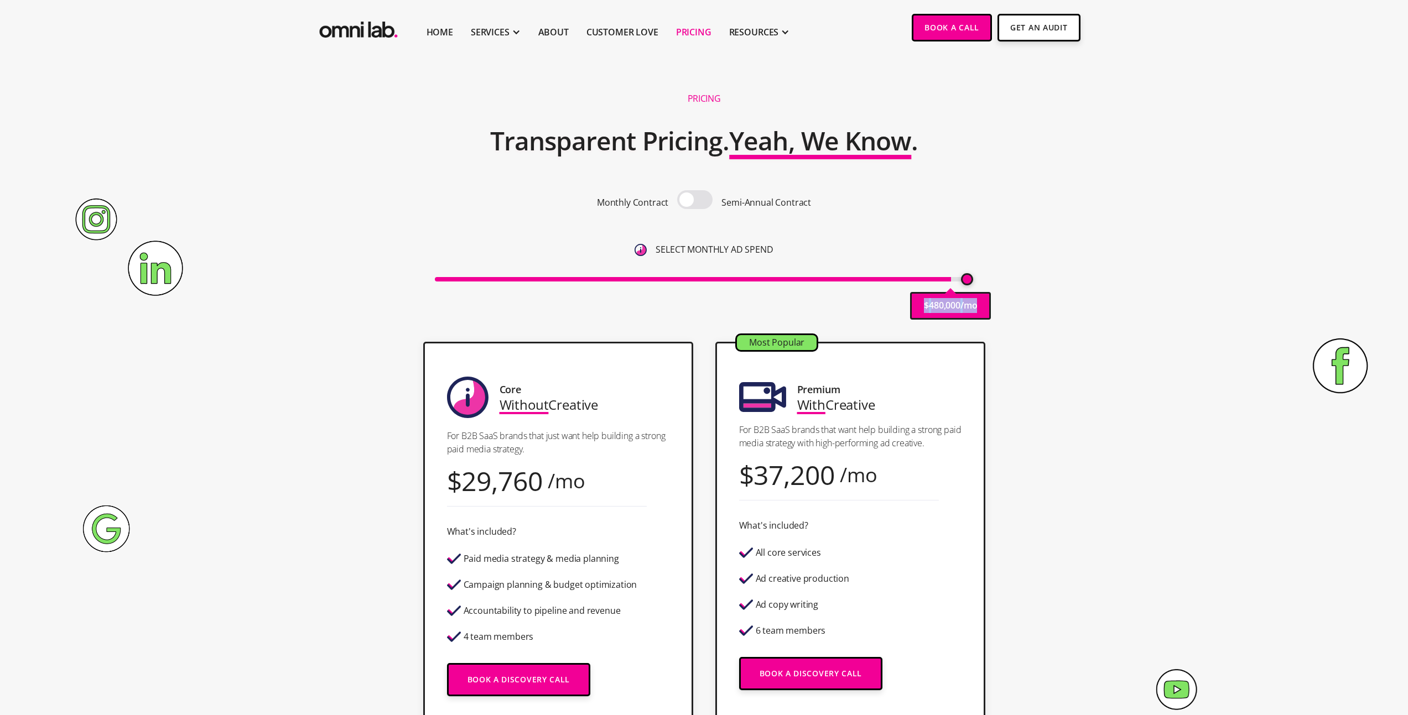
drag, startPoint x: 949, startPoint y: 282, endPoint x: 1028, endPoint y: 283, distance: 79.1
click at [973, 282] on input "range" at bounding box center [704, 279] width 538 height 4
click at [1028, 283] on div "Pricing Transparent Pricing. Yeah, We Know . Monthly Contract Semi-Annual Contr…" at bounding box center [704, 207] width 673 height 247
drag, startPoint x: 999, startPoint y: 311, endPoint x: 920, endPoint y: 311, distance: 79.1
click at [920, 311] on div "Pricing Transparent Pricing. Yeah, We Know . Monthly Contract Semi-Annual Contr…" at bounding box center [704, 207] width 673 height 247
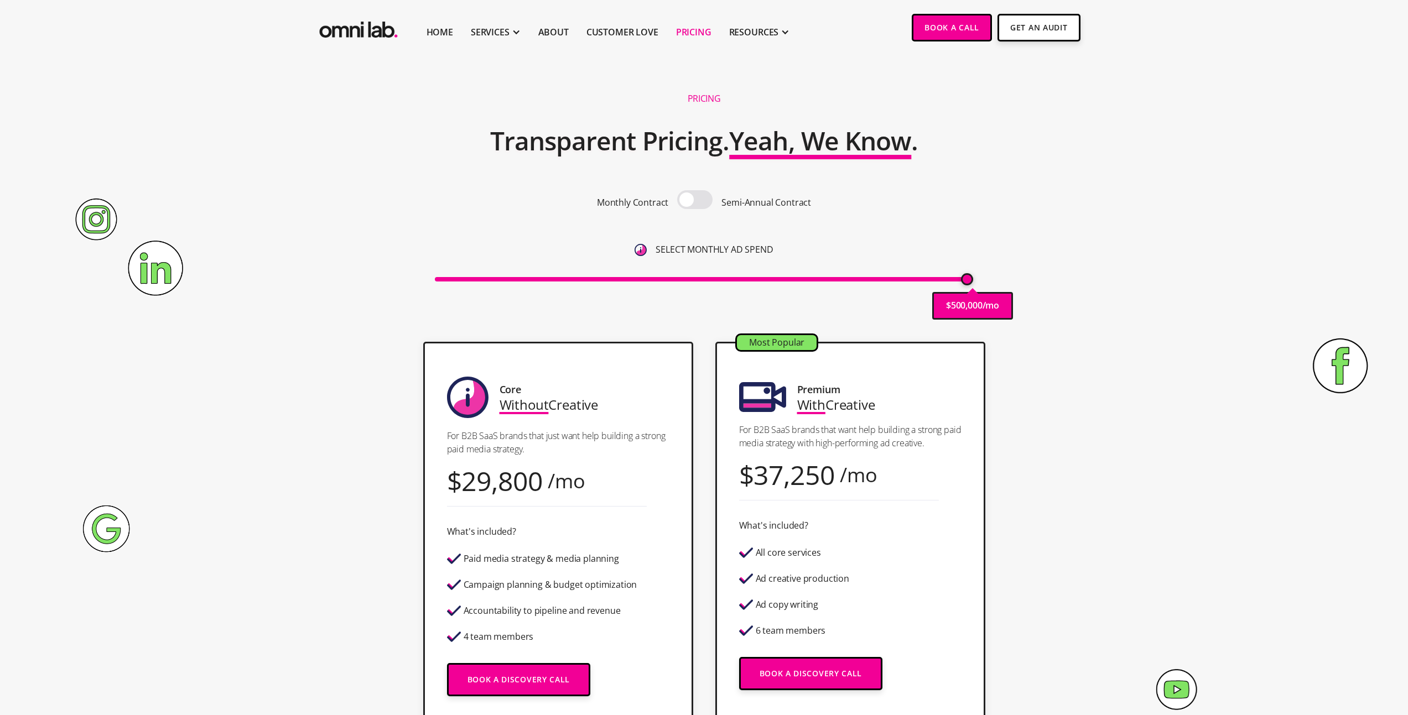
click at [1021, 288] on div "Pricing Transparent Pricing. Yeah, We Know . Monthly Contract Semi-Annual Contr…" at bounding box center [704, 207] width 673 height 247
drag, startPoint x: 967, startPoint y: 283, endPoint x: 1030, endPoint y: 278, distance: 62.7
click at [1030, 278] on div "Pricing Transparent Pricing. Yeah, We Know . Monthly Contract Semi-Annual Contr…" at bounding box center [704, 207] width 673 height 247
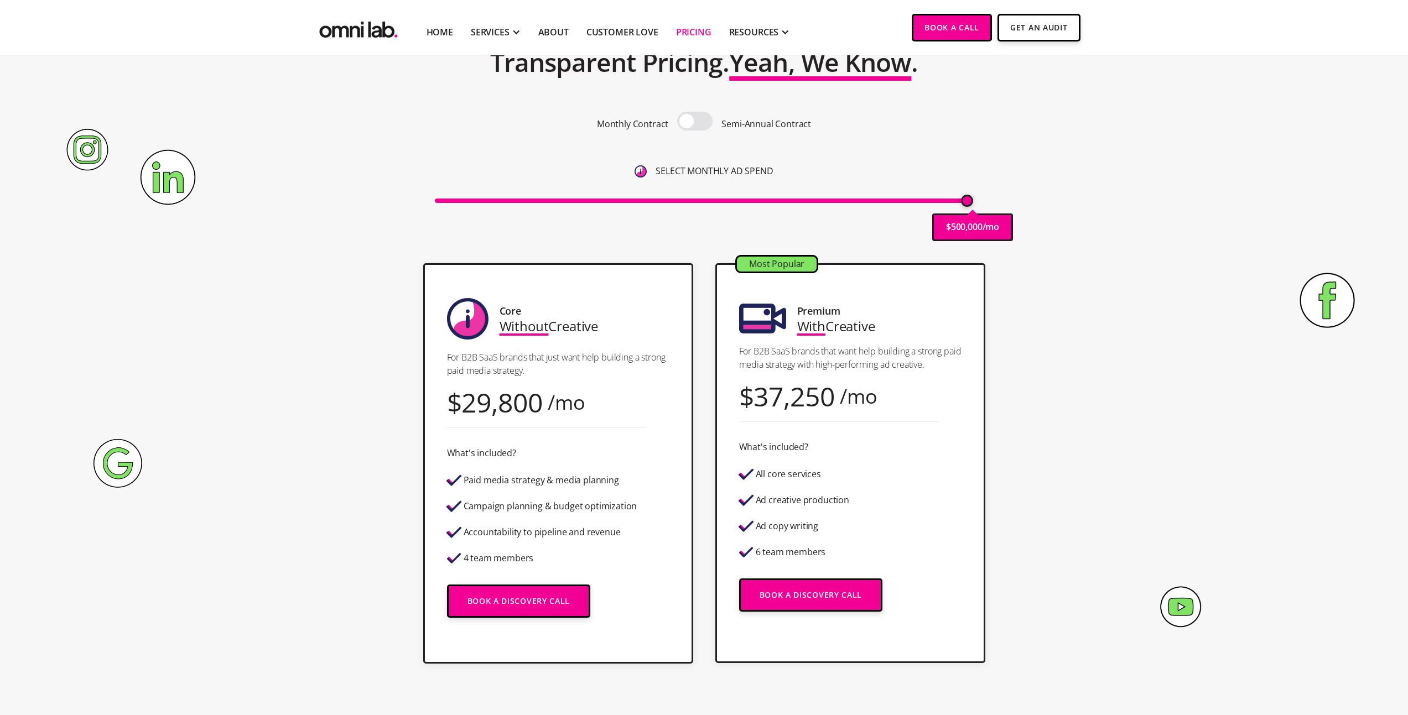
click at [1036, 290] on div "Core Without Creative For B2B SaaS brands that just want help building a strong…" at bounding box center [704, 463] width 673 height 400
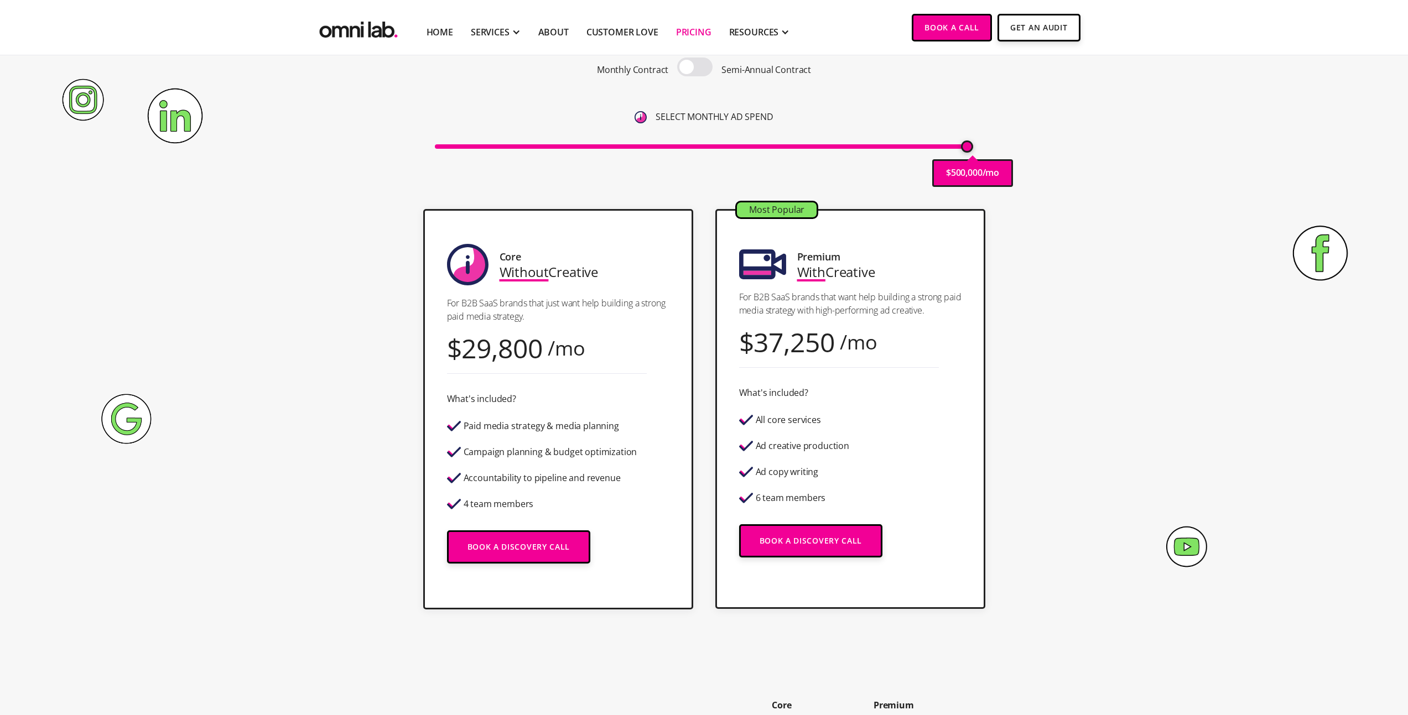
scroll to position [138, 0]
drag, startPoint x: 965, startPoint y: 150, endPoint x: 969, endPoint y: 168, distance: 18.1
click at [969, 148] on input "range" at bounding box center [704, 146] width 538 height 4
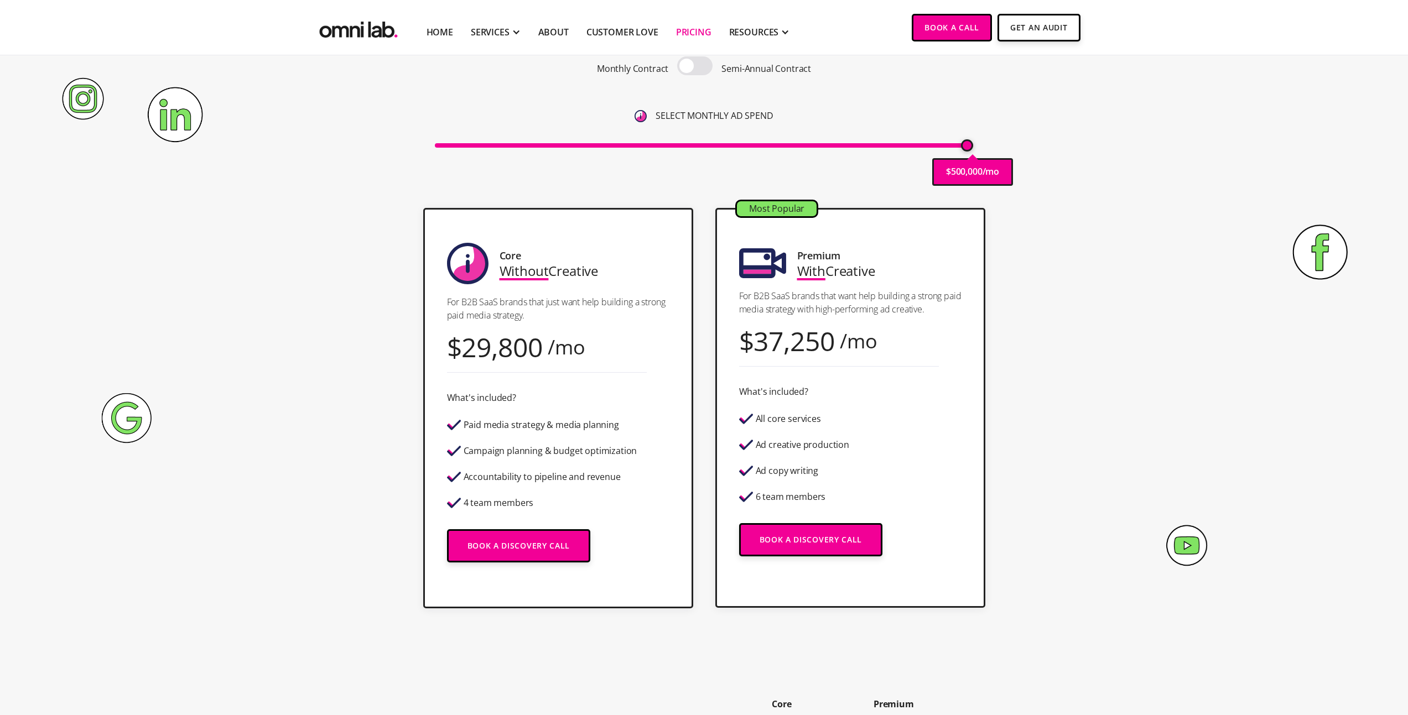
drag, startPoint x: 975, startPoint y: 149, endPoint x: 626, endPoint y: 151, distance: 349.1
click at [614, 154] on div "Pricing Transparent Pricing. Yeah, We Know . Monthly Contract Semi-Annual Contr…" at bounding box center [704, 73] width 673 height 247
click at [847, 148] on input "range" at bounding box center [704, 145] width 538 height 4
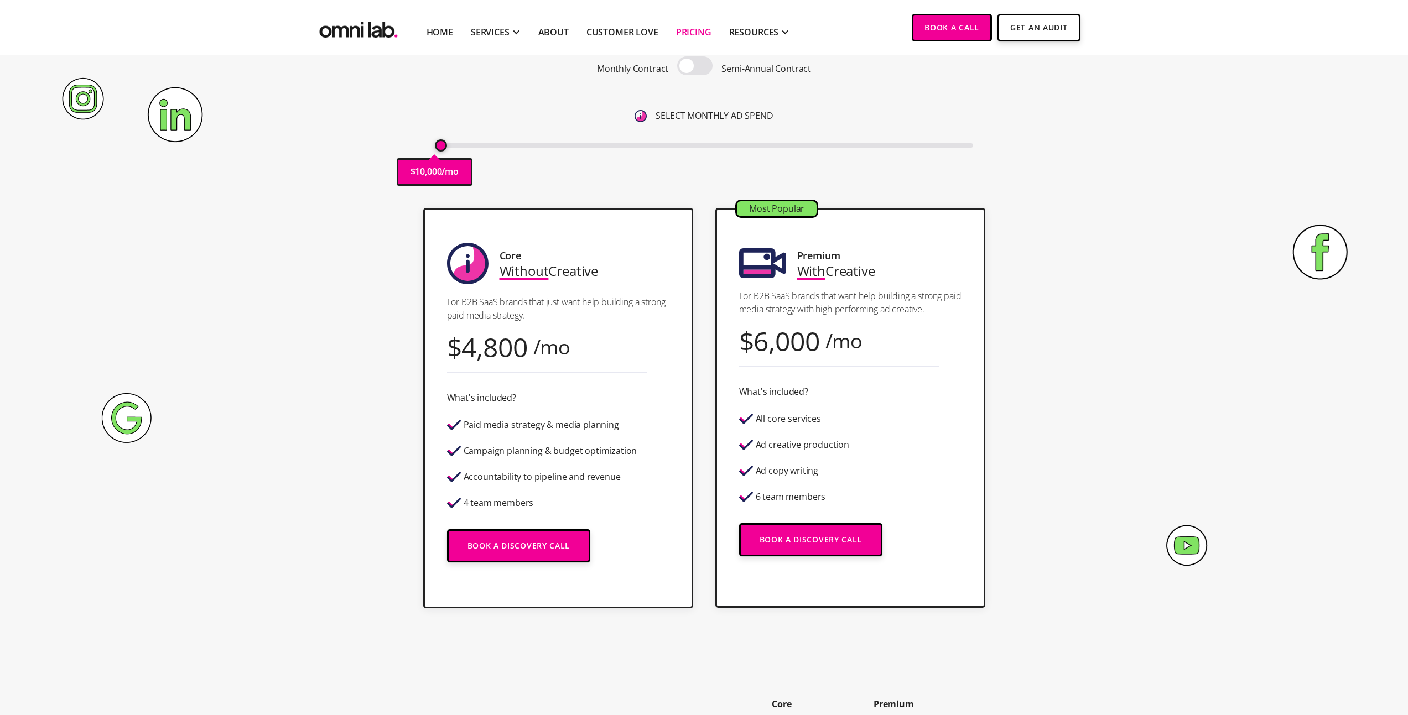
drag, startPoint x: 852, startPoint y: 147, endPoint x: 399, endPoint y: 148, distance: 453.0
click at [435, 148] on input "range" at bounding box center [704, 145] width 538 height 4
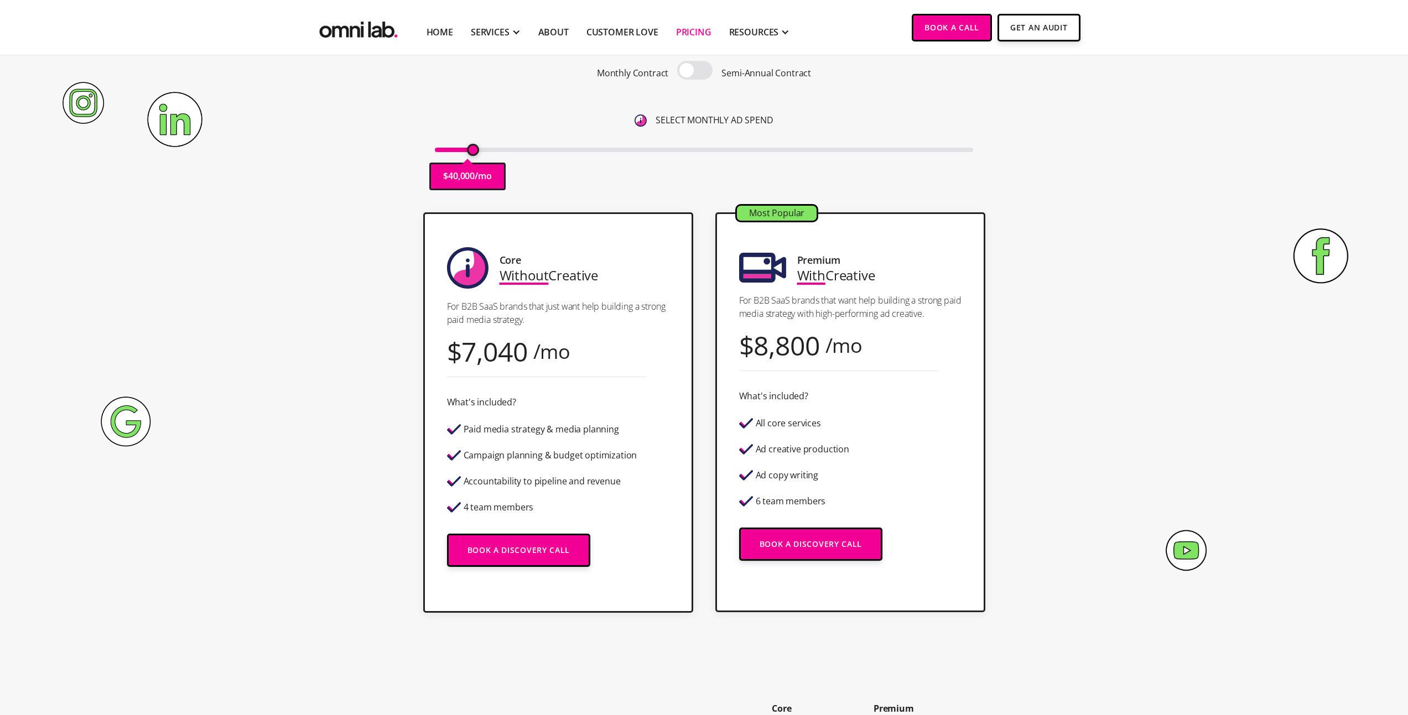
drag, startPoint x: 449, startPoint y: 154, endPoint x: 474, endPoint y: 154, distance: 24.3
type input "40000"
click at [474, 152] on input "range" at bounding box center [704, 150] width 538 height 4
drag, startPoint x: 603, startPoint y: 356, endPoint x: 450, endPoint y: 337, distance: 154.4
click at [450, 337] on div "Core Without Creative For B2B SaaS brands that just want help building a strong…" at bounding box center [558, 412] width 270 height 400
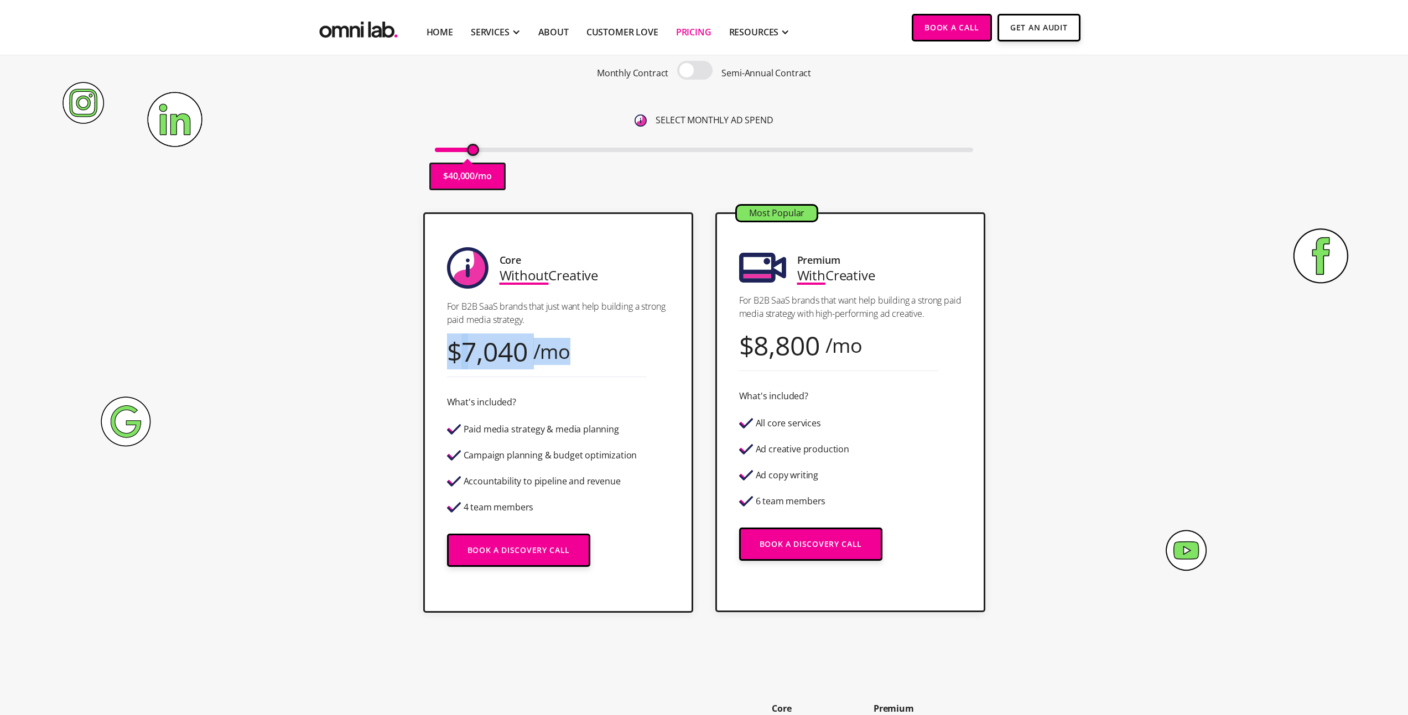
click at [450, 344] on div "$" at bounding box center [454, 351] width 15 height 15
drag, startPoint x: 450, startPoint y: 337, endPoint x: 637, endPoint y: 360, distance: 188.8
click at [637, 360] on div "Core Without Creative For B2B SaaS brands that just want help building a strong…" at bounding box center [558, 412] width 270 height 400
drag, startPoint x: 637, startPoint y: 360, endPoint x: 626, endPoint y: 356, distance: 12.1
click at [636, 359] on div "Core Without Creative For B2B SaaS brands that just want help building a strong…" at bounding box center [558, 412] width 270 height 400
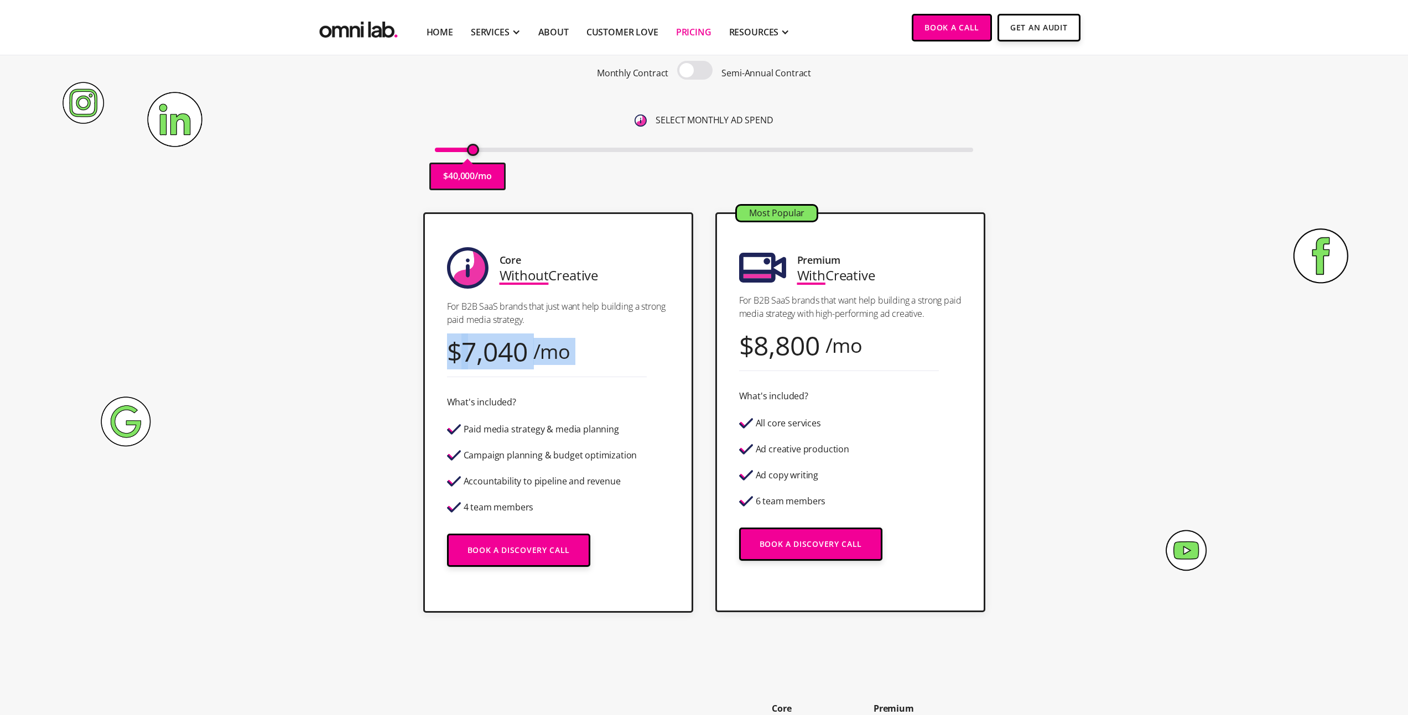
drag, startPoint x: 618, startPoint y: 355, endPoint x: 421, endPoint y: 349, distance: 197.6
click at [421, 349] on div "Core Without Creative For B2B SaaS brands that just want help building a strong…" at bounding box center [704, 412] width 673 height 400
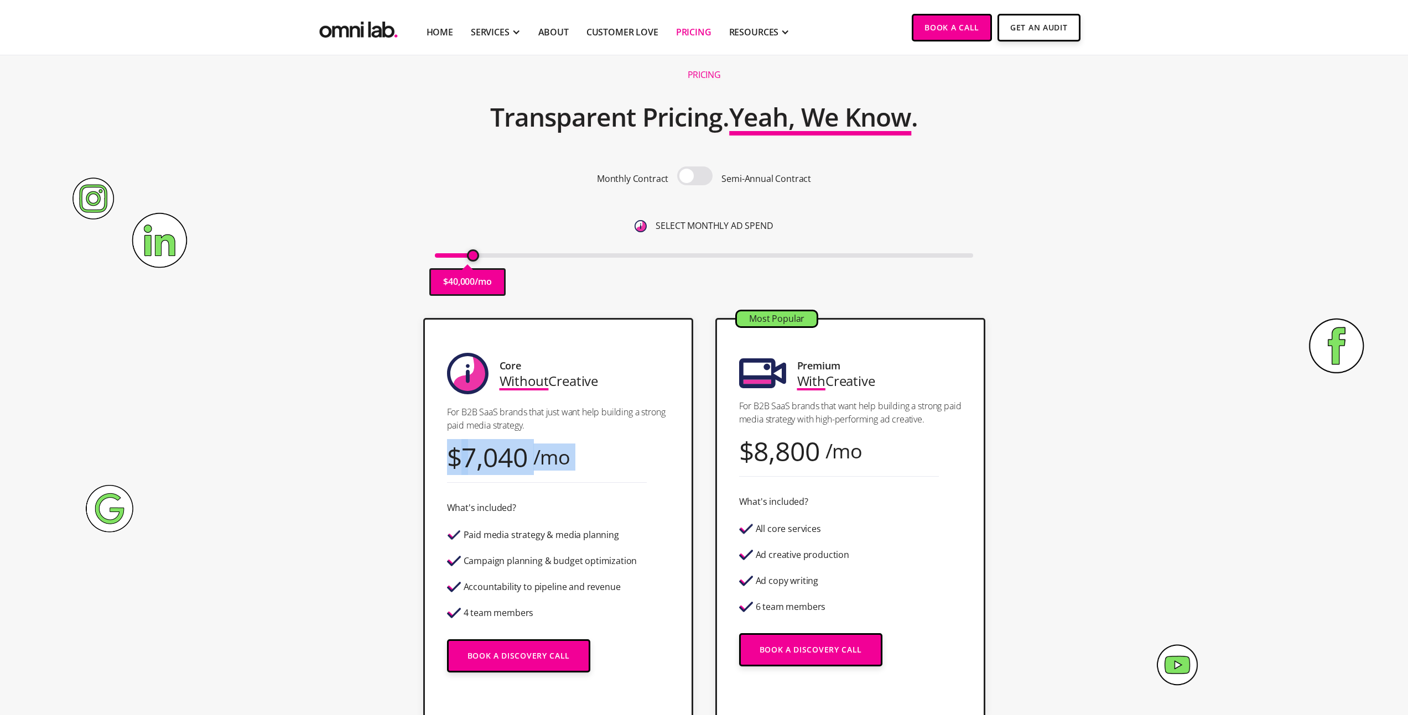
scroll to position [29, 0]
click at [692, 178] on span at bounding box center [694, 175] width 35 height 19
click at [695, 176] on input "checkbox" at bounding box center [695, 176] width 0 height 0
click at [692, 178] on span at bounding box center [694, 175] width 35 height 19
click at [695, 176] on input "checkbox" at bounding box center [695, 176] width 0 height 0
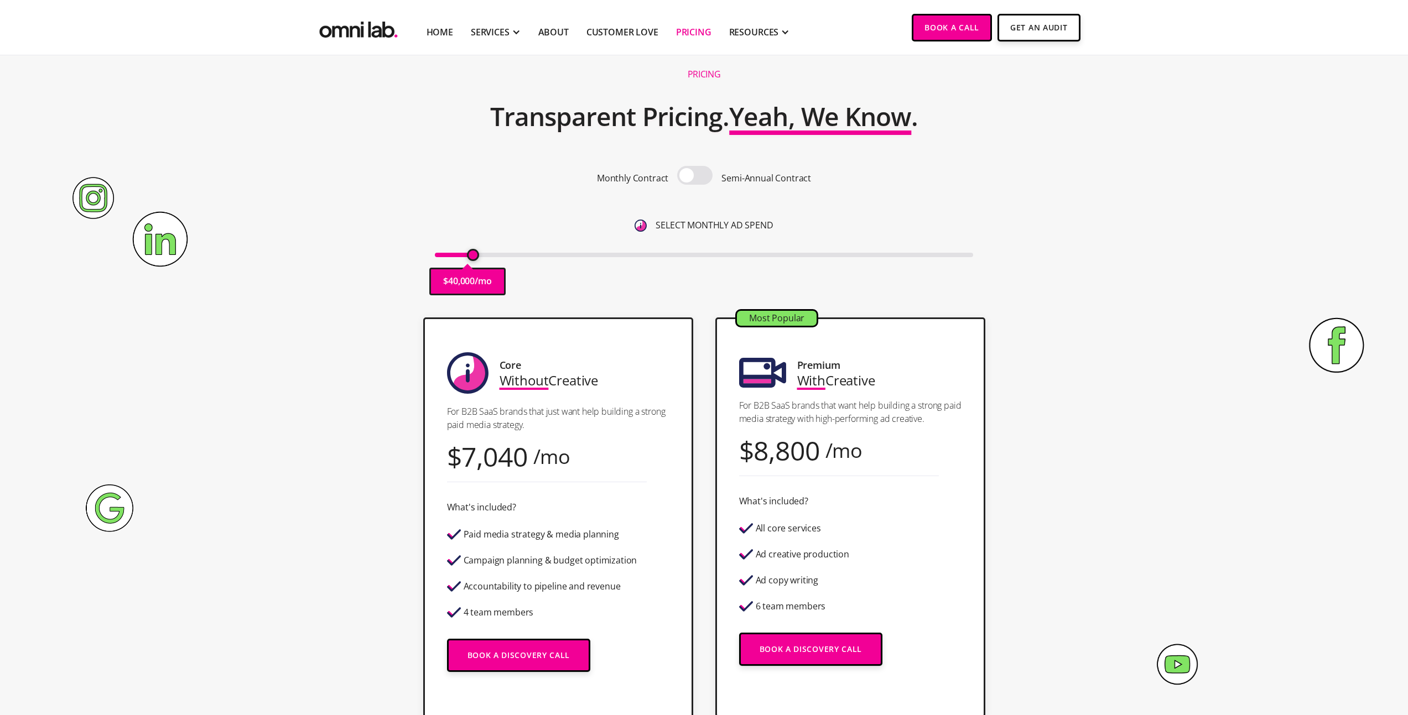
click at [692, 178] on span at bounding box center [694, 175] width 35 height 19
click at [695, 176] on input "checkbox" at bounding box center [695, 176] width 0 height 0
click at [692, 178] on span at bounding box center [694, 175] width 35 height 19
click at [695, 176] on input "checkbox" at bounding box center [695, 176] width 0 height 0
click at [692, 178] on span at bounding box center [694, 175] width 35 height 19
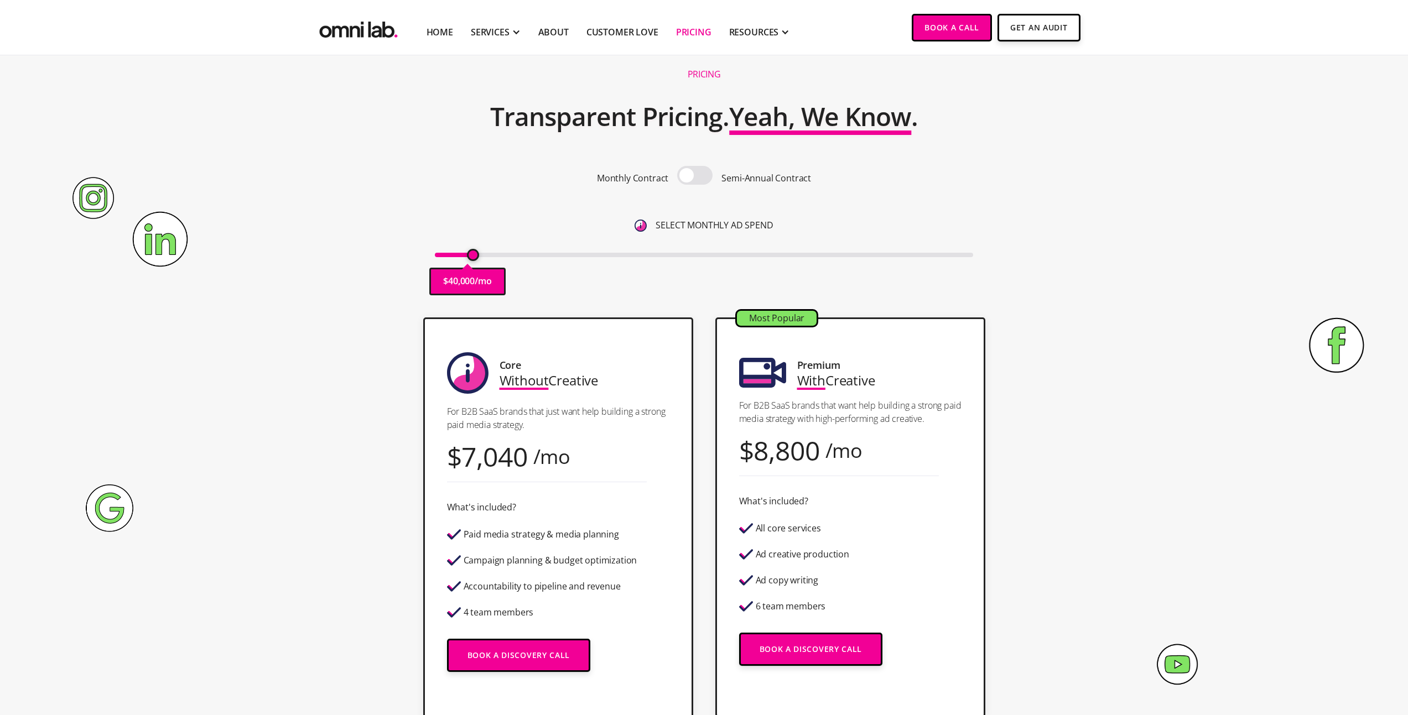
click at [695, 176] on input "checkbox" at bounding box center [695, 176] width 0 height 0
click at [692, 178] on span at bounding box center [694, 175] width 35 height 19
click at [695, 176] on input "checkbox" at bounding box center [695, 176] width 0 height 0
click at [692, 178] on span at bounding box center [694, 175] width 35 height 19
click at [695, 176] on input "checkbox" at bounding box center [695, 176] width 0 height 0
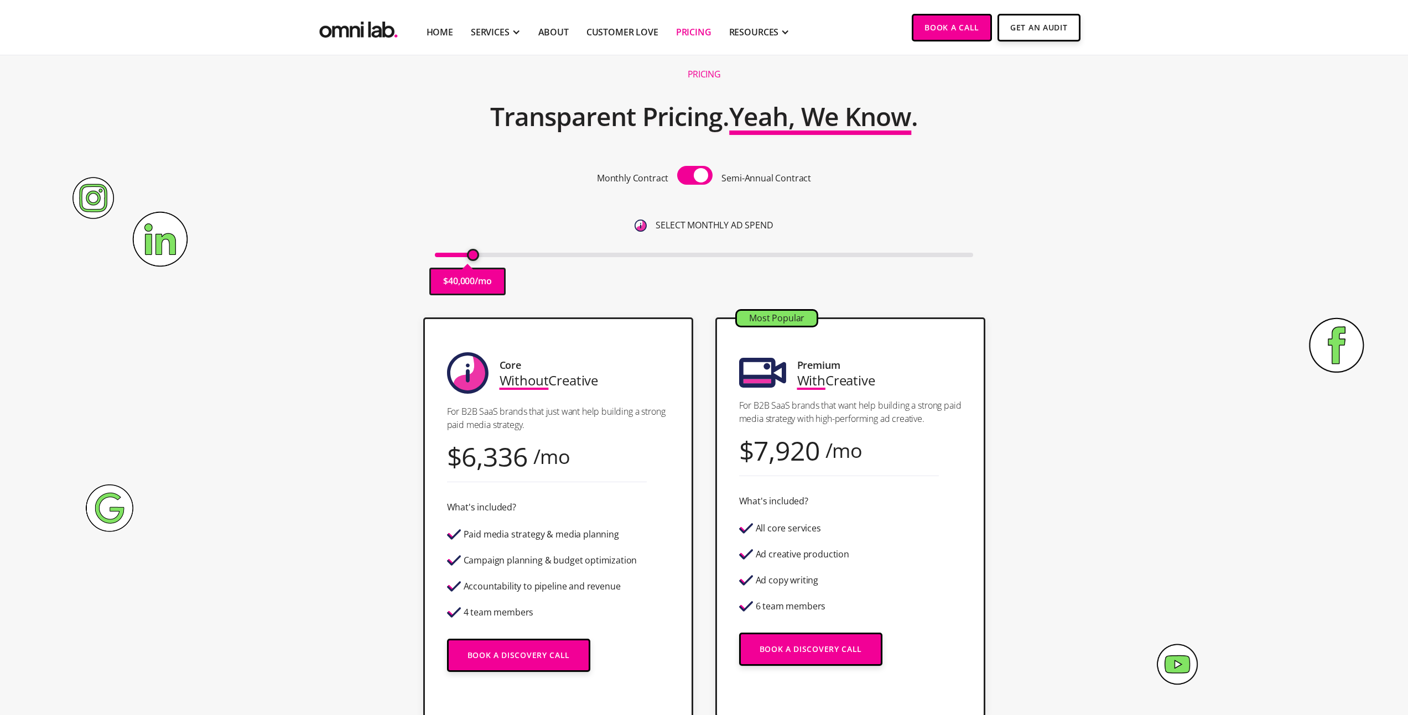
click at [692, 178] on span at bounding box center [694, 175] width 35 height 19
click at [695, 176] on input "checkbox" at bounding box center [695, 176] width 0 height 0
click at [692, 178] on span at bounding box center [694, 175] width 35 height 19
click at [695, 176] on input "checkbox" at bounding box center [695, 176] width 0 height 0
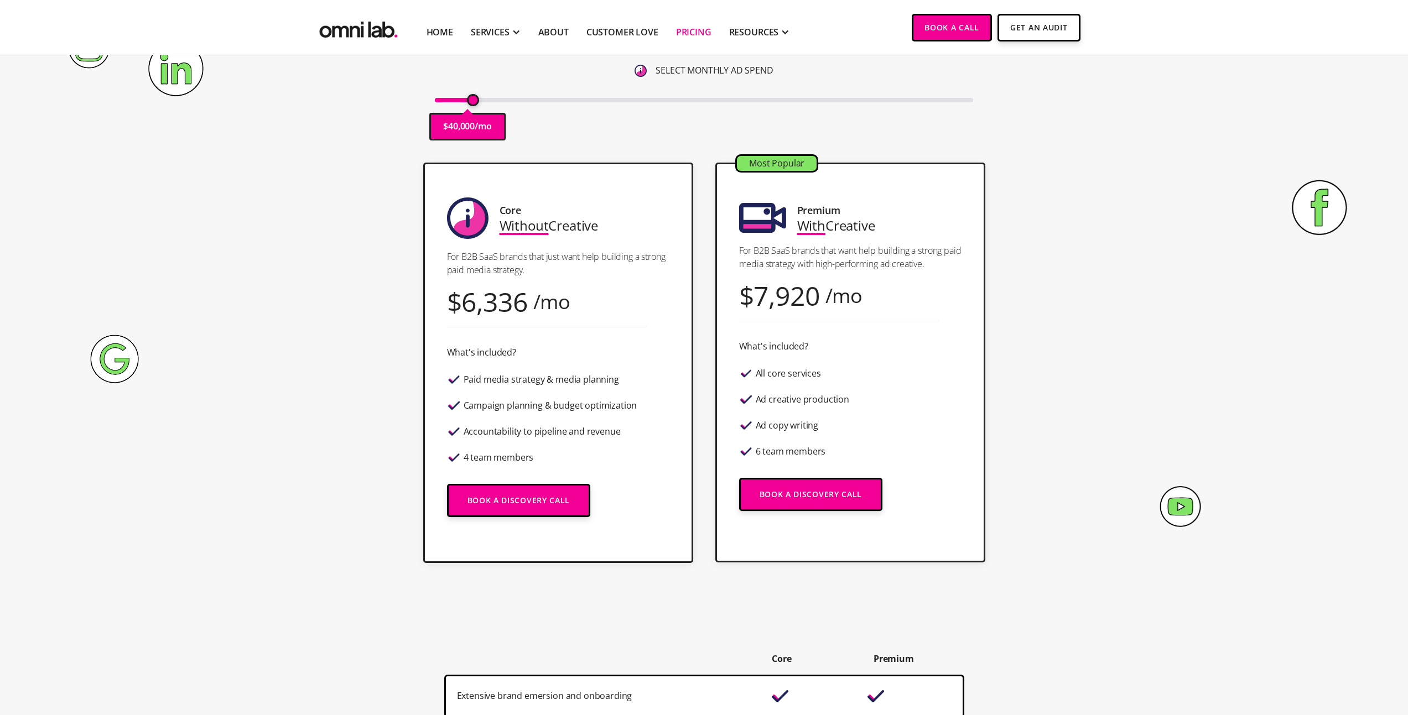
scroll to position [0, 0]
